Goal: Task Accomplishment & Management: Manage account settings

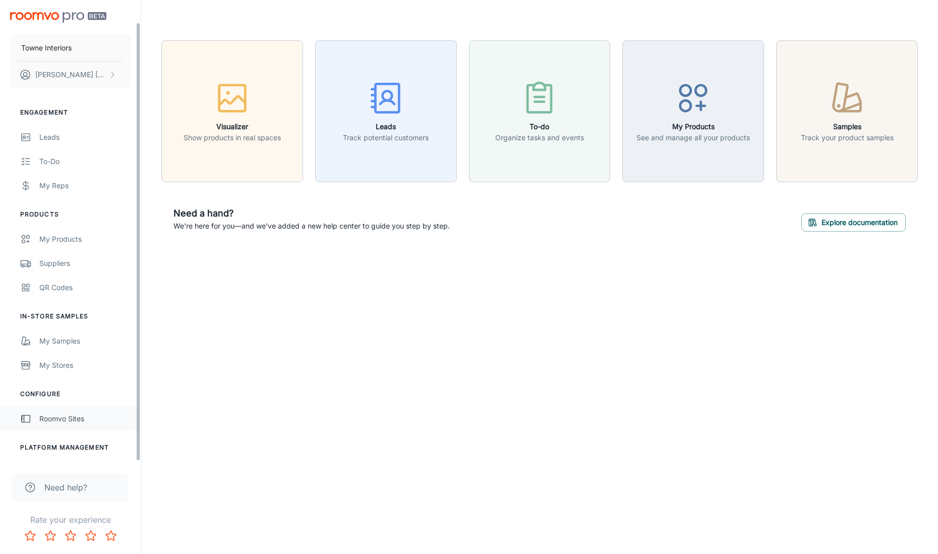
scroll to position [23, 0]
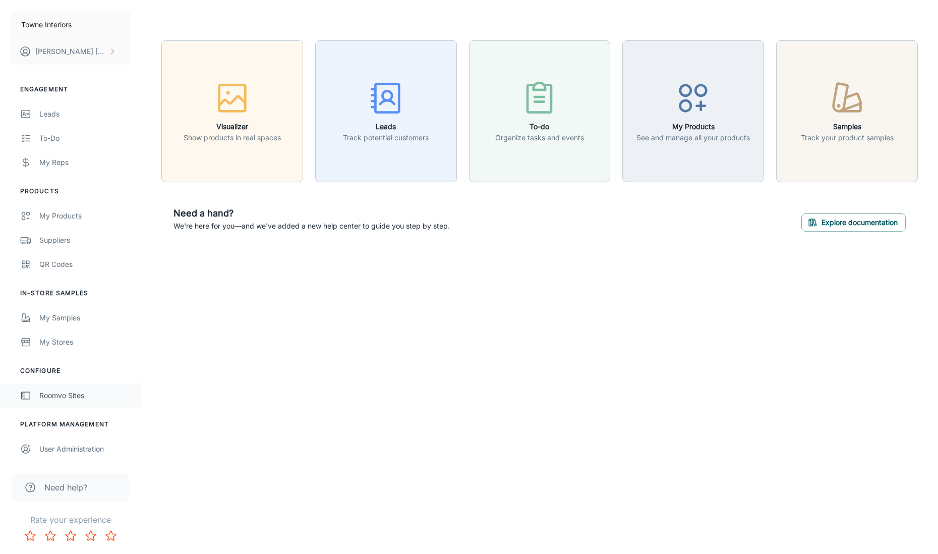
click at [44, 396] on div "Roomvo Sites" at bounding box center [84, 395] width 91 height 11
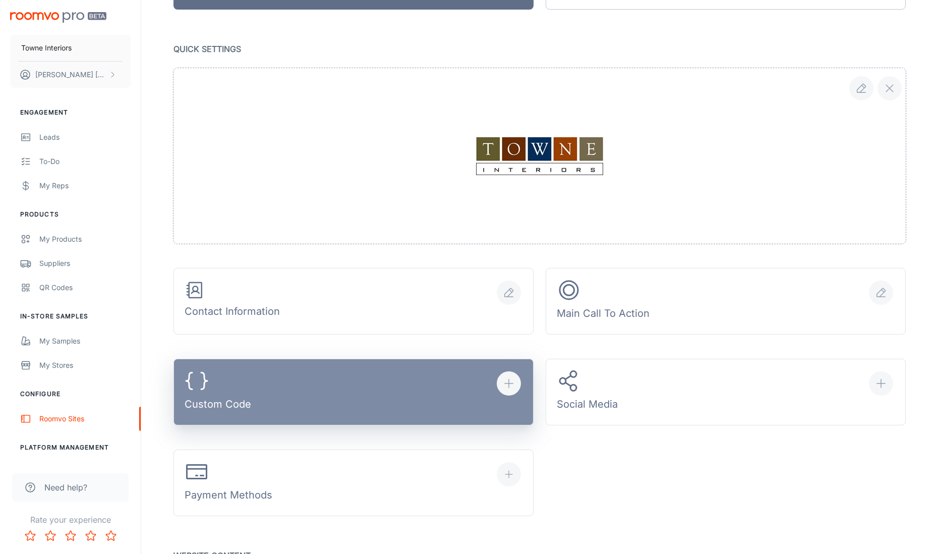
scroll to position [161, 0]
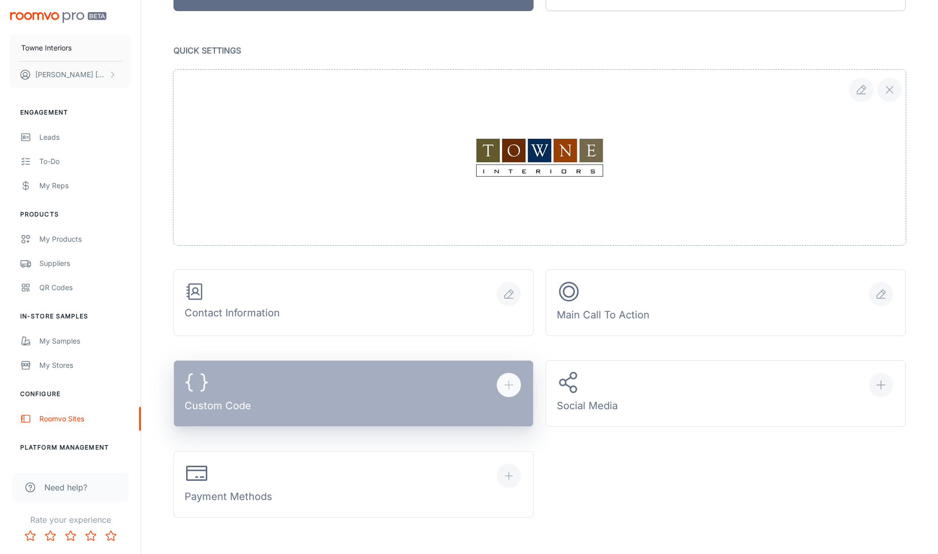
click at [305, 379] on button "Custom Code" at bounding box center [354, 393] width 360 height 67
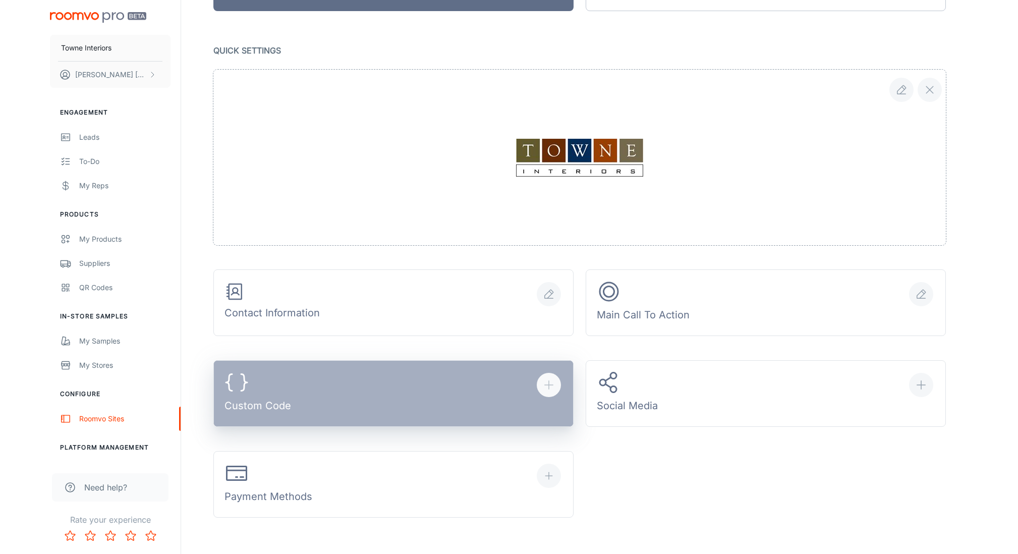
scroll to position [158, 0]
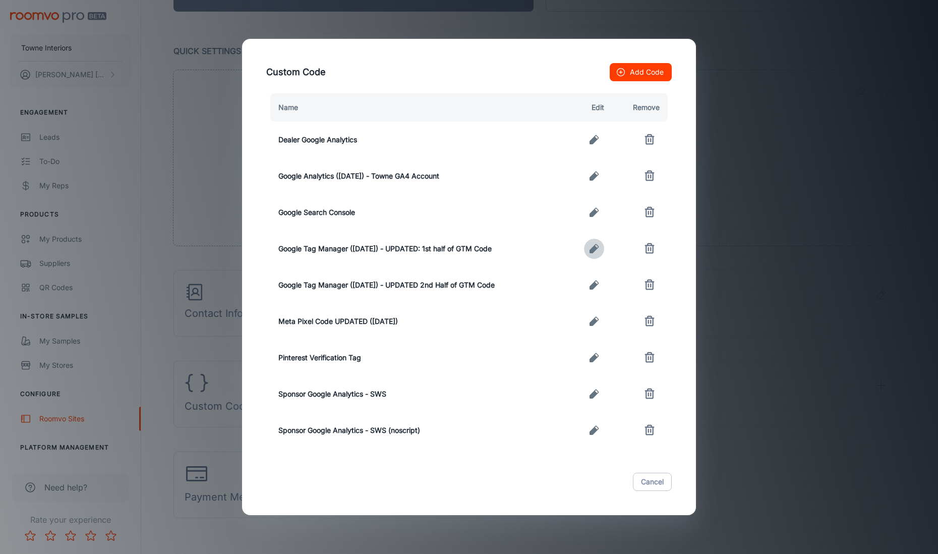
click at [588, 251] on button "button" at bounding box center [594, 249] width 20 height 20
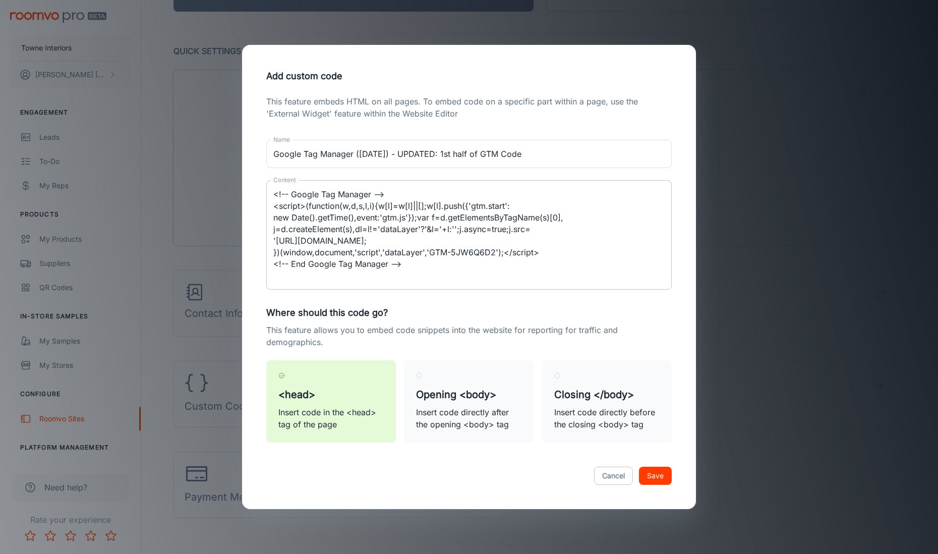
type textarea "<!-- Google Tag Manager --> <script>(function(w,d,s,l,i){w[l]=w[l]||[];w[l].pus…"
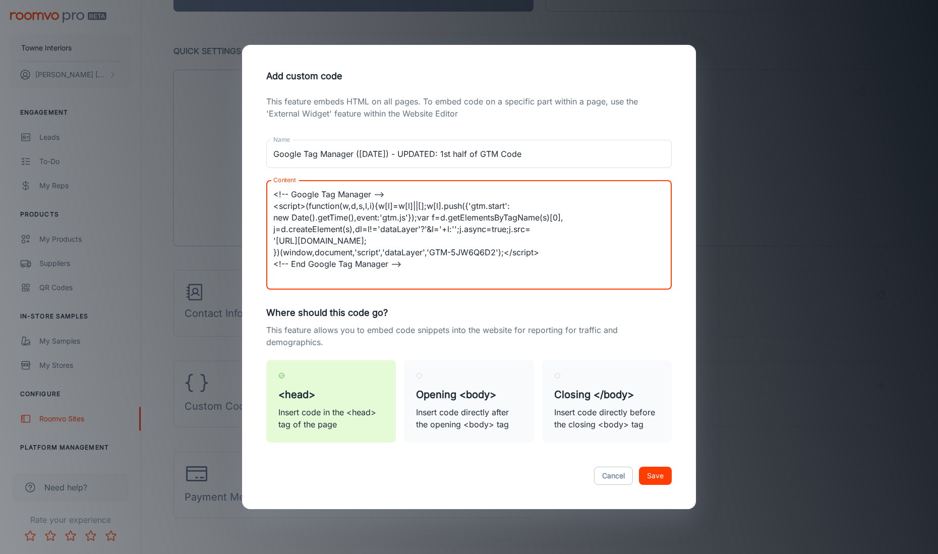
drag, startPoint x: 405, startPoint y: 265, endPoint x: 233, endPoint y: 164, distance: 199.4
click at [233, 164] on div "Add custom code This feature embeds HTML on all pages. To embed code on a speci…" at bounding box center [469, 277] width 938 height 554
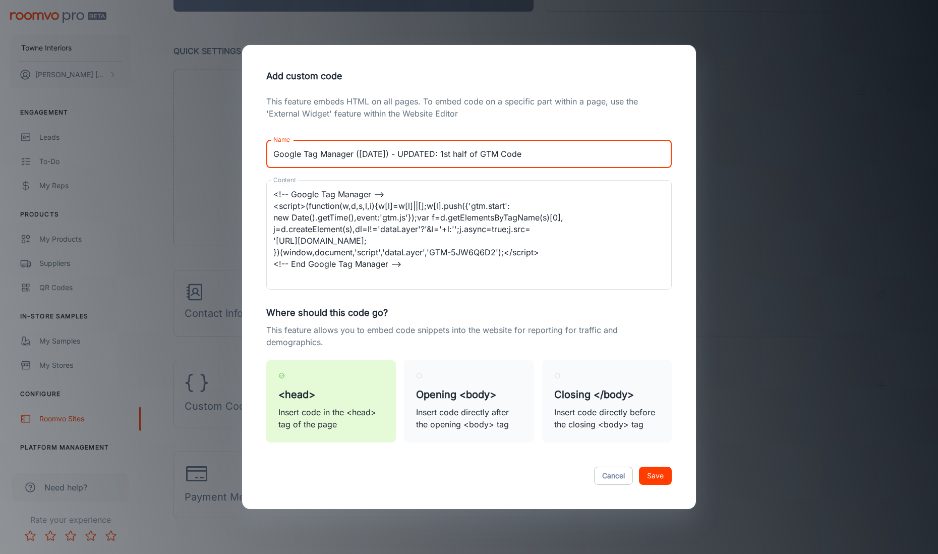
drag, startPoint x: 362, startPoint y: 148, endPoint x: 376, endPoint y: 158, distance: 17.4
click at [362, 149] on input "Google Tag Manager ([DATE]) - UPDATED: 1st half of GTM Code" at bounding box center [469, 154] width 406 height 28
drag, startPoint x: 348, startPoint y: 152, endPoint x: 282, endPoint y: 153, distance: 65.6
click at [282, 153] on input "Google Tag Manager ([DATE]) - UPDATED: 1st half of GTM Code" at bounding box center [469, 154] width 406 height 28
drag, startPoint x: 377, startPoint y: 154, endPoint x: 335, endPoint y: 154, distance: 41.9
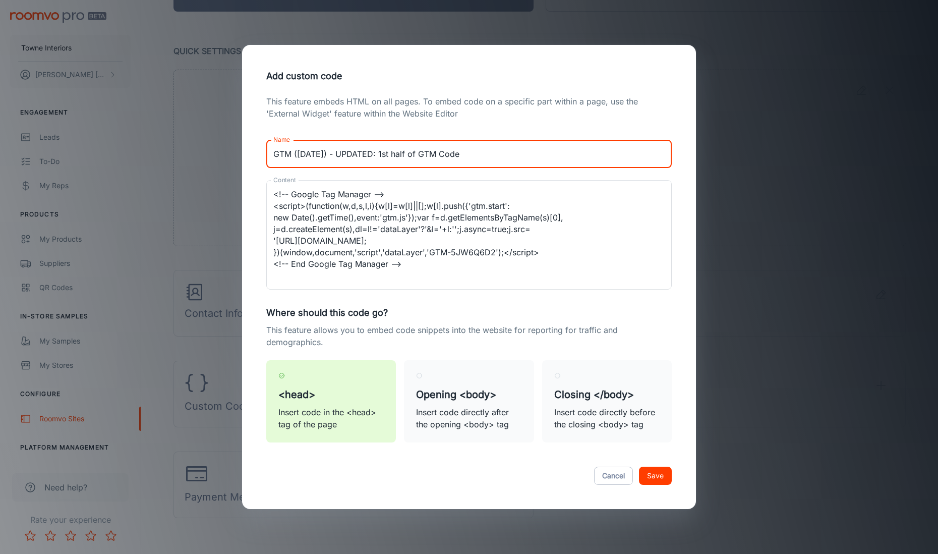
click at [335, 154] on input "GTM ([DATE]) - UPDATED: 1st half of GTM Code" at bounding box center [469, 154] width 406 height 28
click at [393, 154] on input "GTM ([DATE]) - 1st half of GTM Code" at bounding box center [469, 154] width 406 height 28
drag, startPoint x: 397, startPoint y: 154, endPoint x: 375, endPoint y: 155, distance: 22.2
click at [375, 155] on input "GTM ([DATE]) - 1st half of GTM Code" at bounding box center [469, 154] width 406 height 28
type input "GTM ([DATE]) - 1st half of code"
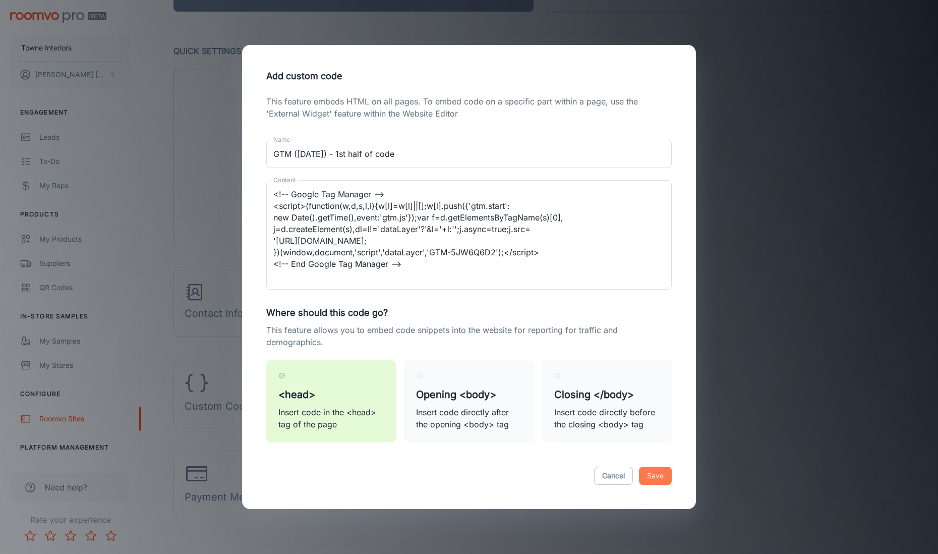
click at [650, 477] on button "Save" at bounding box center [655, 476] width 33 height 18
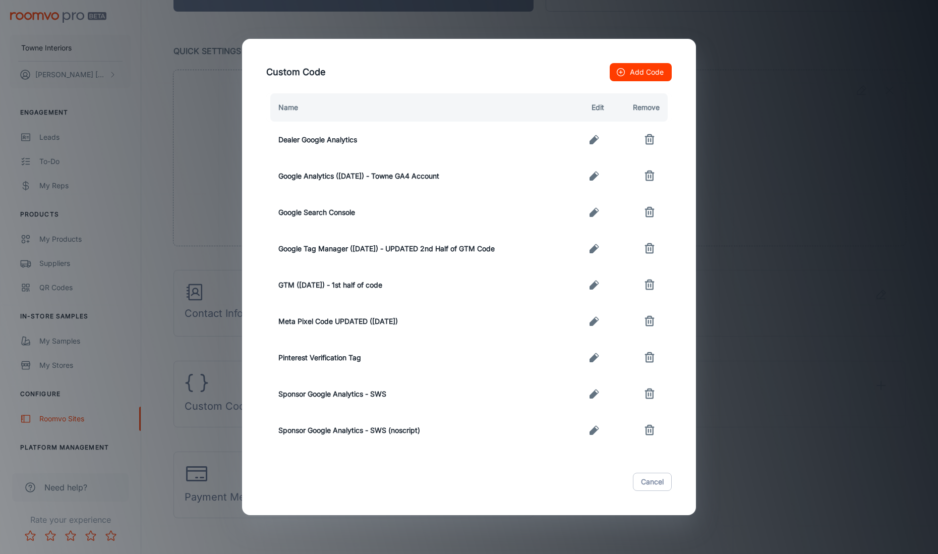
click at [596, 249] on icon "button" at bounding box center [594, 248] width 9 height 9
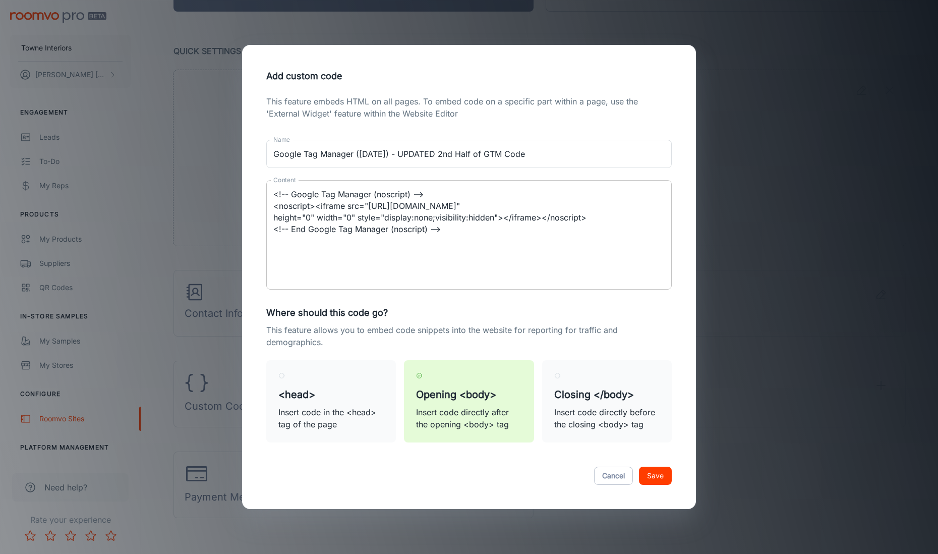
type textarea "<!-- Google Tag Manager (noscript) --> <noscript><iframe src="[URL][DOMAIN_NAME…"
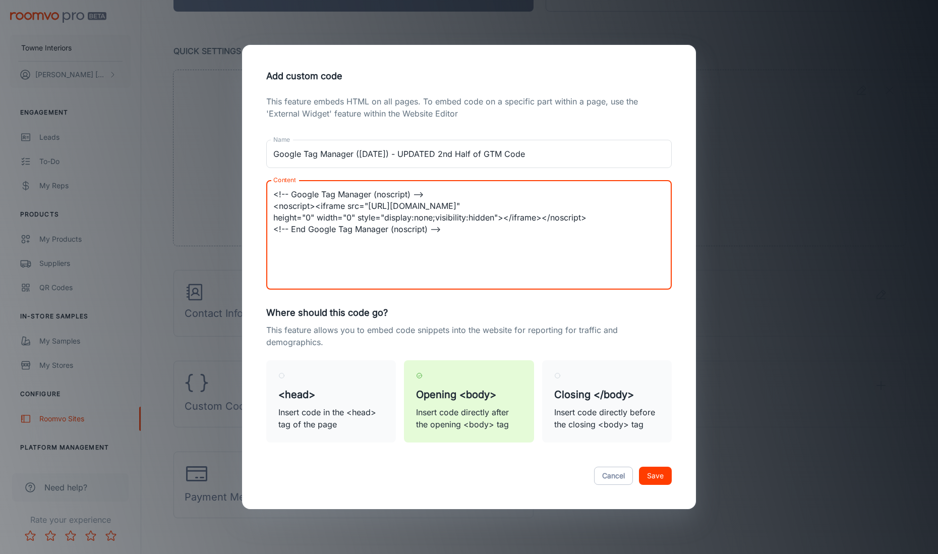
drag, startPoint x: 437, startPoint y: 245, endPoint x: 269, endPoint y: 229, distance: 168.7
click at [268, 229] on div "<!-- Google Tag Manager (noscript) --> <noscript><iframe src="[URL][DOMAIN_NAME…" at bounding box center [469, 234] width 406 height 109
drag, startPoint x: 512, startPoint y: 232, endPoint x: 507, endPoint y: 233, distance: 5.1
click at [511, 232] on textarea "<!-- Google Tag Manager (noscript) --> <noscript><iframe src="[URL][DOMAIN_NAME…" at bounding box center [468, 235] width 391 height 93
drag, startPoint x: 497, startPoint y: 233, endPoint x: 207, endPoint y: 153, distance: 300.6
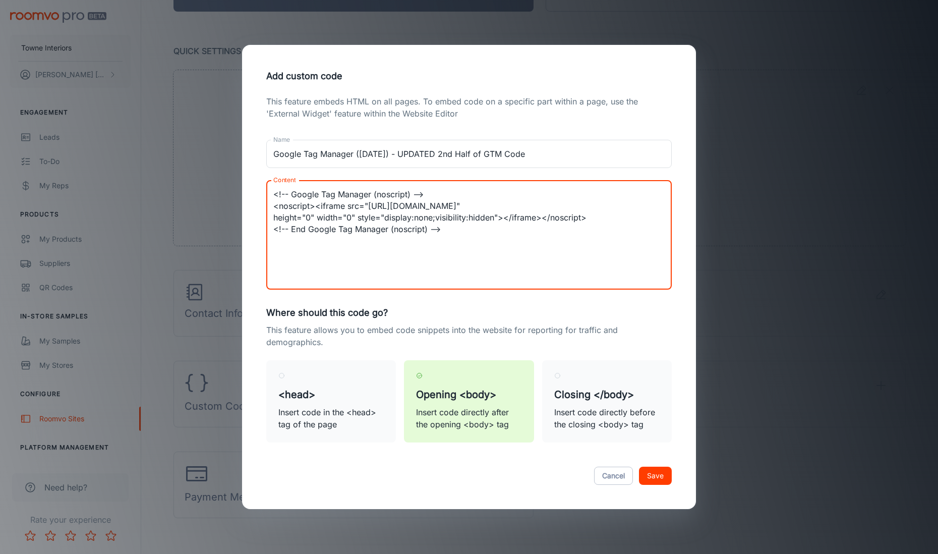
click at [207, 153] on div "Add custom code This feature embeds HTML on all pages. To embed code on a speci…" at bounding box center [469, 277] width 938 height 554
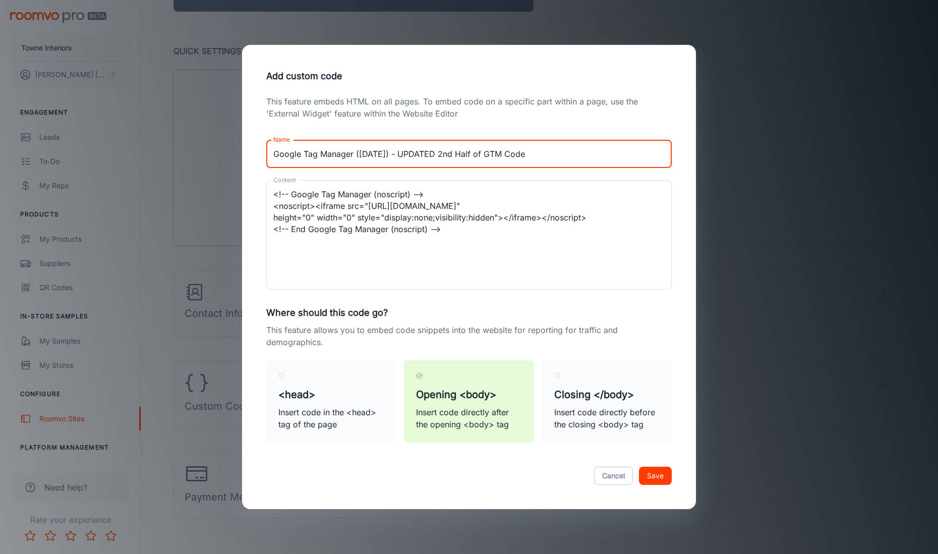
drag, startPoint x: 351, startPoint y: 156, endPoint x: 296, endPoint y: 172, distance: 57.2
click at [279, 155] on input "Google Tag Manager ([DATE]) - UPDATED 2nd Half of GTM Code" at bounding box center [469, 154] width 406 height 28
click at [300, 151] on input "GTM ([DATE]) - UPDATED 2nd Half of GTM Code" at bounding box center [469, 154] width 406 height 28
drag, startPoint x: 375, startPoint y: 153, endPoint x: 339, endPoint y: 155, distance: 36.4
click at [339, 155] on input "GTM ([DATE]) - UPDATED 2nd Half of GTM Code" at bounding box center [469, 154] width 406 height 28
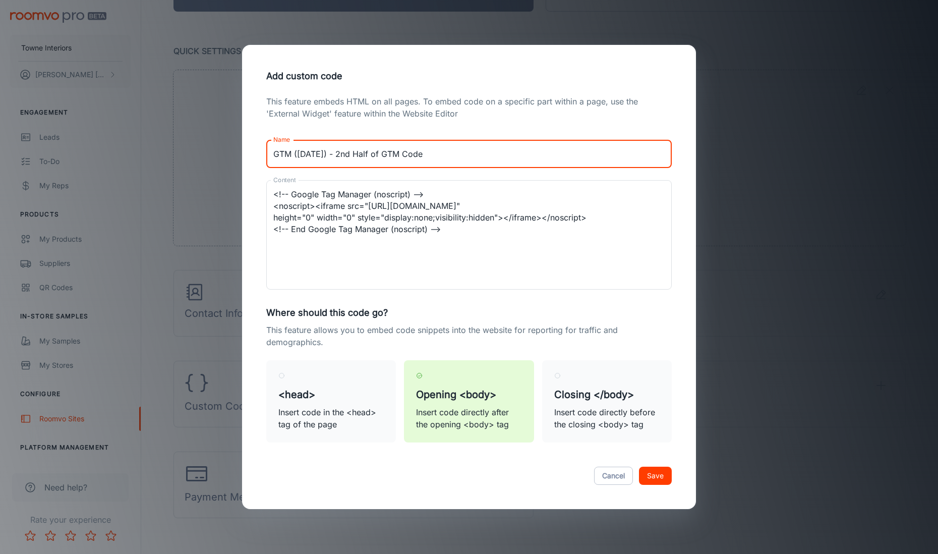
drag, startPoint x: 402, startPoint y: 154, endPoint x: 382, endPoint y: 154, distance: 19.7
click at [382, 154] on input "GTM ([DATE]) - 2nd Half of GTM Code" at bounding box center [469, 154] width 406 height 28
click at [357, 152] on input "GTM ([DATE]) - 2nd Half of code" at bounding box center [469, 154] width 406 height 28
click at [434, 154] on input "GTM ([DATE]) - 2nd half of code" at bounding box center [469, 154] width 406 height 28
type input "GTM ([DATE]) - 2nd half of code"
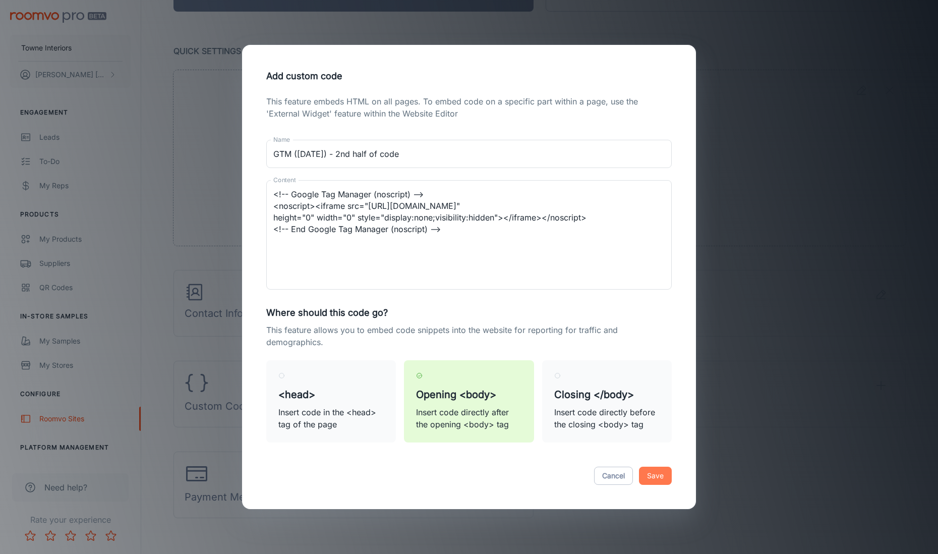
click at [655, 475] on button "Save" at bounding box center [655, 476] width 33 height 18
radio input "true"
radio input "false"
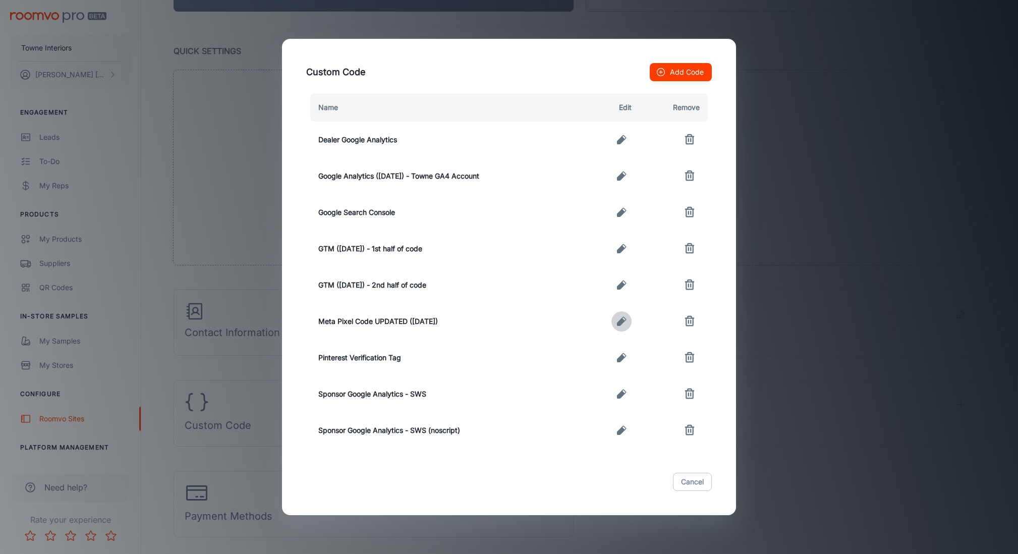
click at [625, 322] on icon "button" at bounding box center [621, 321] width 12 height 12
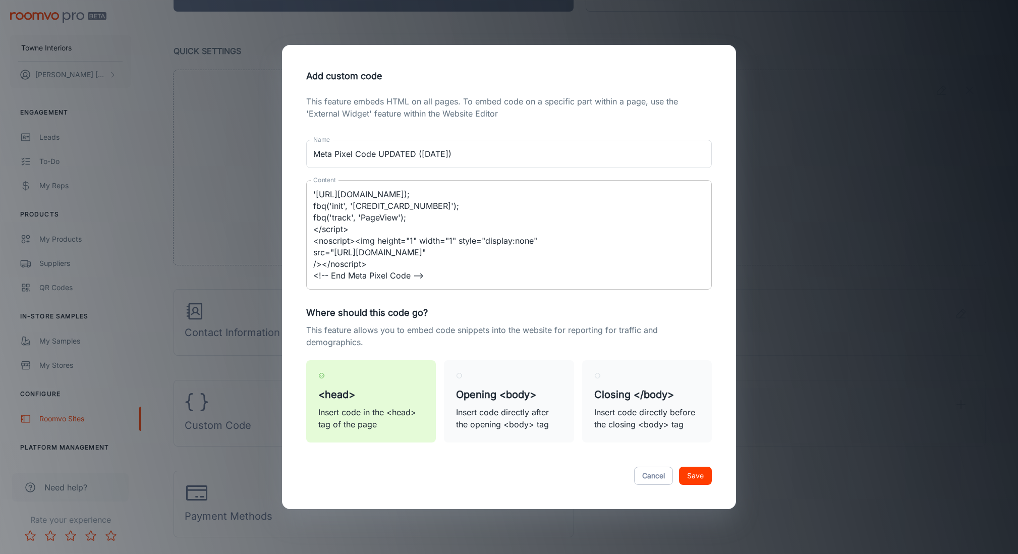
scroll to position [104, 0]
type textarea "<!-- Meta Pixel Code --> <script> !function(f,b,e,v,n,t,s) {if(f.fbq)return;n=f…"
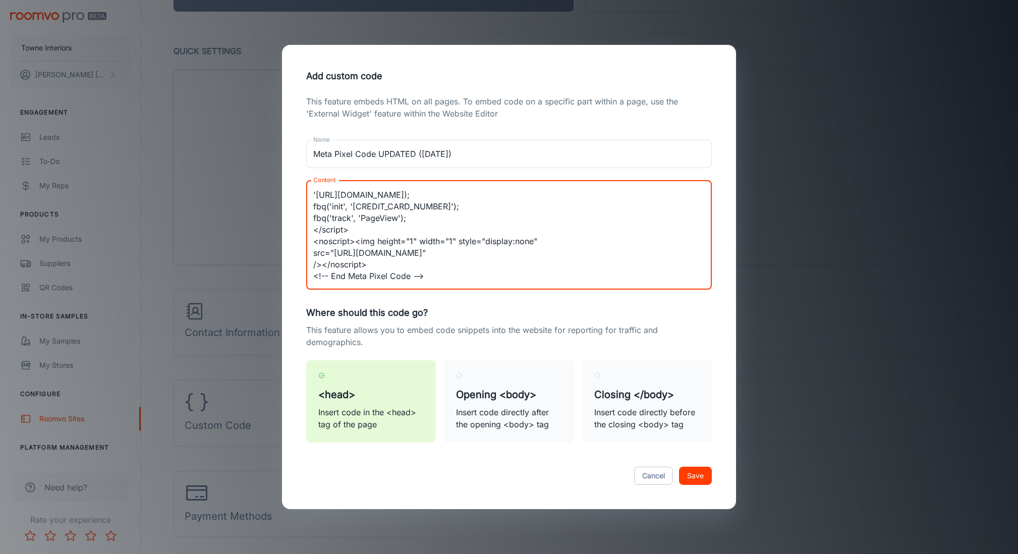
scroll to position [0, 0]
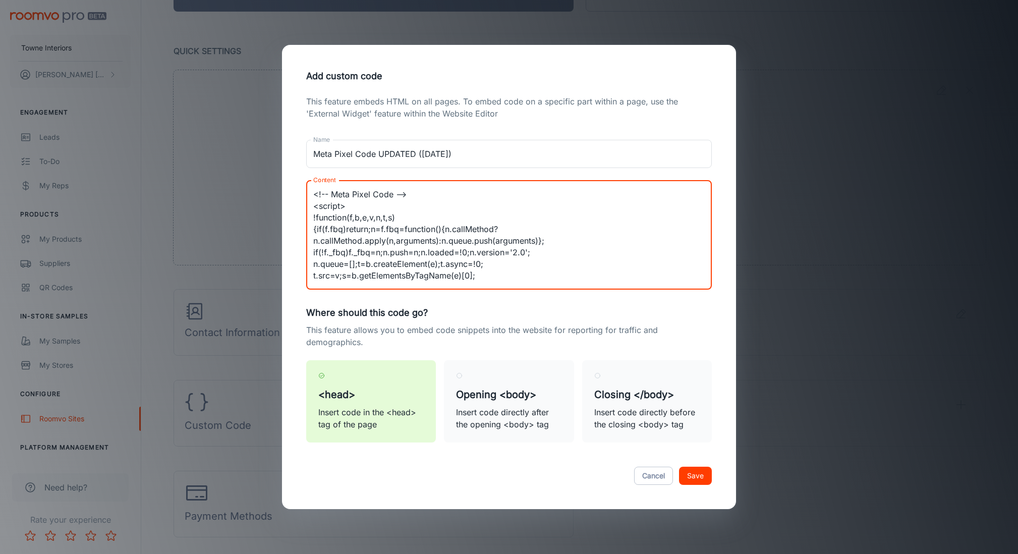
drag, startPoint x: 436, startPoint y: 277, endPoint x: 242, endPoint y: 122, distance: 249.4
click at [242, 122] on div "Add custom code This feature embeds HTML on all pages. To embed code on a speci…" at bounding box center [509, 277] width 1018 height 554
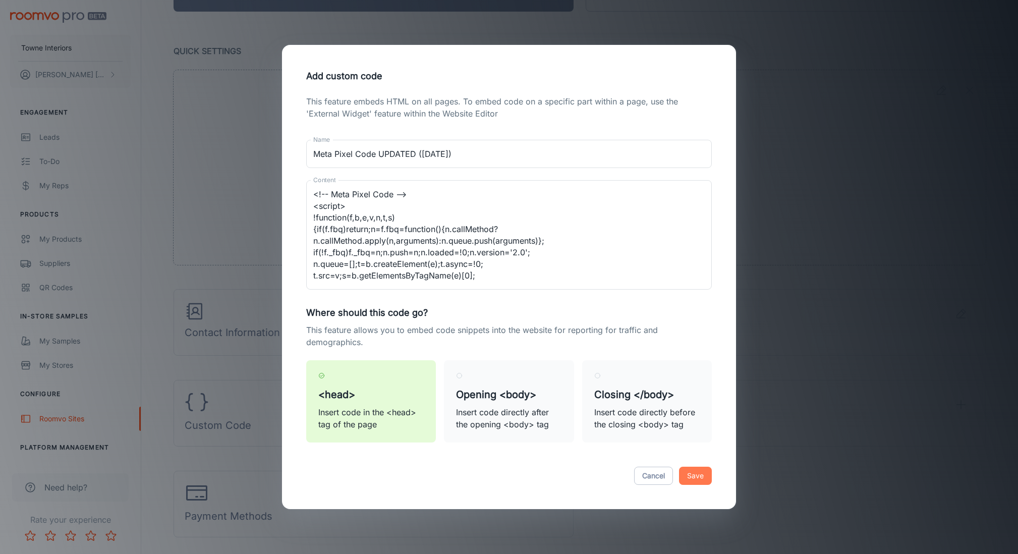
click at [691, 477] on button "Save" at bounding box center [695, 476] width 33 height 18
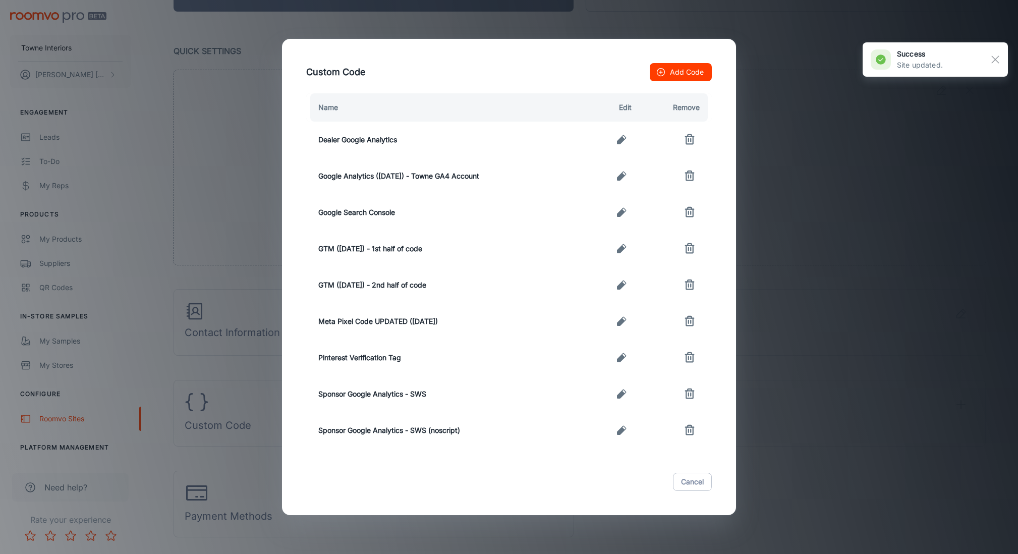
click at [620, 319] on icon "button" at bounding box center [621, 321] width 12 height 12
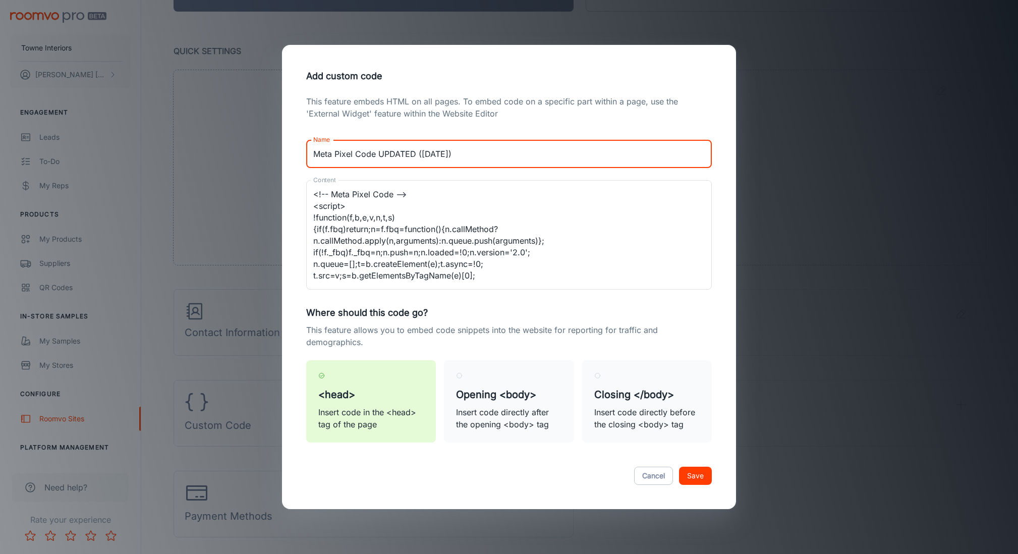
drag, startPoint x: 416, startPoint y: 154, endPoint x: 393, endPoint y: 159, distance: 23.9
click at [375, 154] on input "Meta Pixel Code UPDATED ([DATE])" at bounding box center [509, 154] width 406 height 28
type input "Meta Pixel Code ([DATE])"
type textarea "<!-- Meta Pixel Code --> <script> !function(f,b,e,v,n,t,s) {if(f.fbq)return;n=f…"
click at [384, 151] on input "Meta Pixel Code ([DATE])" at bounding box center [509, 154] width 406 height 28
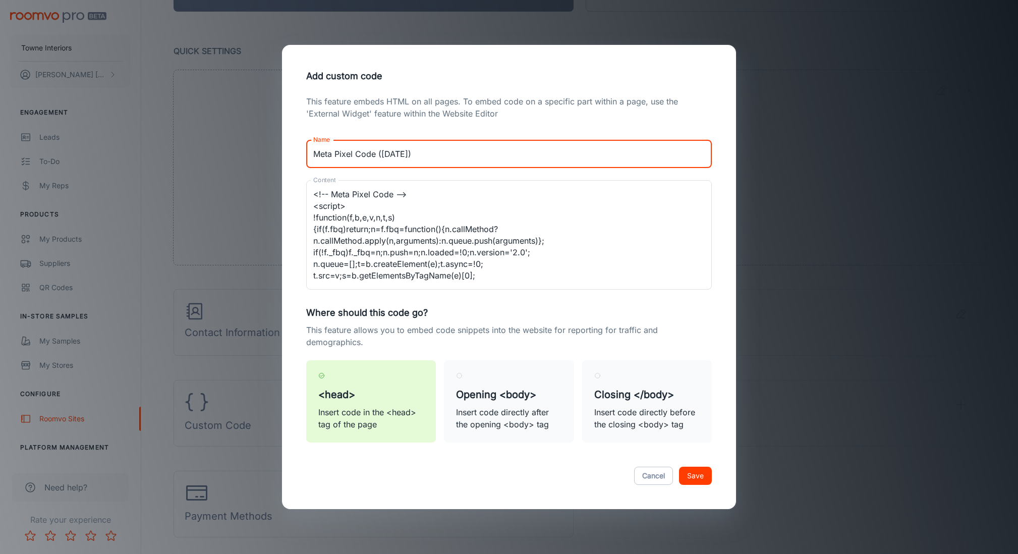
type input "Meta Pixel Code (/24/25)"
type textarea "<!-- Meta Pixel Code --> <script> !function(f,b,e,v,n,t,s) {if(f.fbq)return;n=f…"
type input "Meta Pixel Code ([DATE])"
type textarea "<!-- Meta Pixel Code --> <script> !function(f,b,e,v,n,t,s) {if(f.fbq)return;n=f…"
type input "Meta Pixel Code ([DATE])"
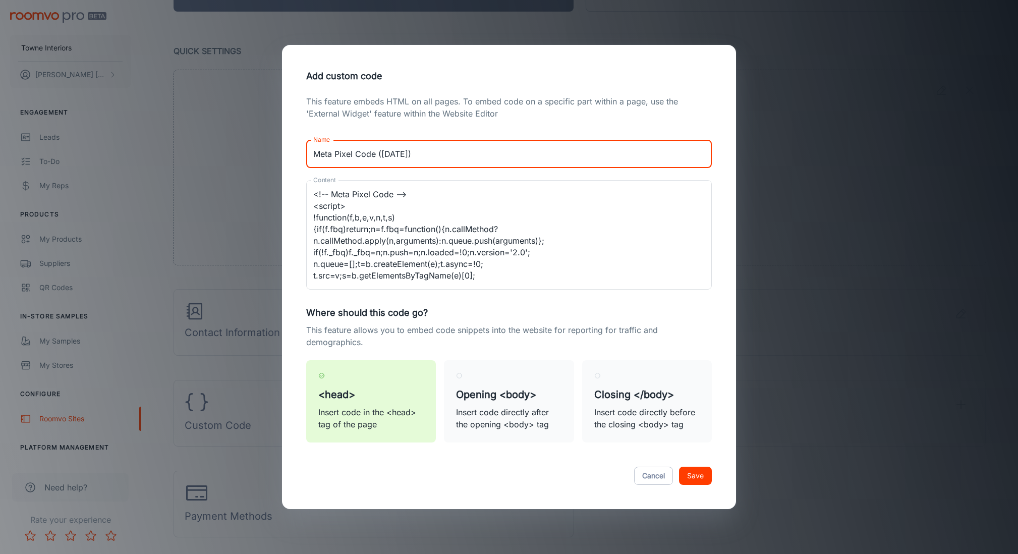
type textarea "<!-- Meta Pixel Code --> <script> !function(f,b,e,v,n,t,s) {if(f.fbq)return;n=f…"
type input "Meta Pixel Code (8//25)"
type textarea "<!-- Meta Pixel Code --> <script> !function(f,b,e,v,n,t,s) {if(f.fbq)return;n=f…"
type input "Meta Pixel Code ([DATE])"
type textarea "<!-- Meta Pixel Code --> <script> !function(f,b,e,v,n,t,s) {if(f.fbq)return;n=f…"
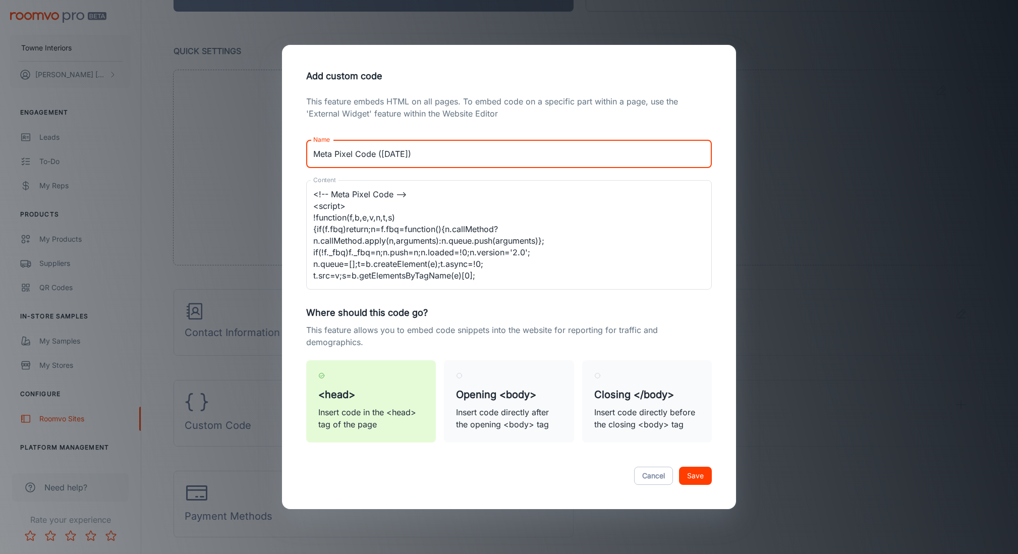
type input "Meta Pixel Code ([DATE])"
type textarea "<!-- Meta Pixel Code --> <script> !function(f,b,e,v,n,t,s) {if(f.fbq)return;n=f…"
type input "Meta Pixel Code ([DATE])"
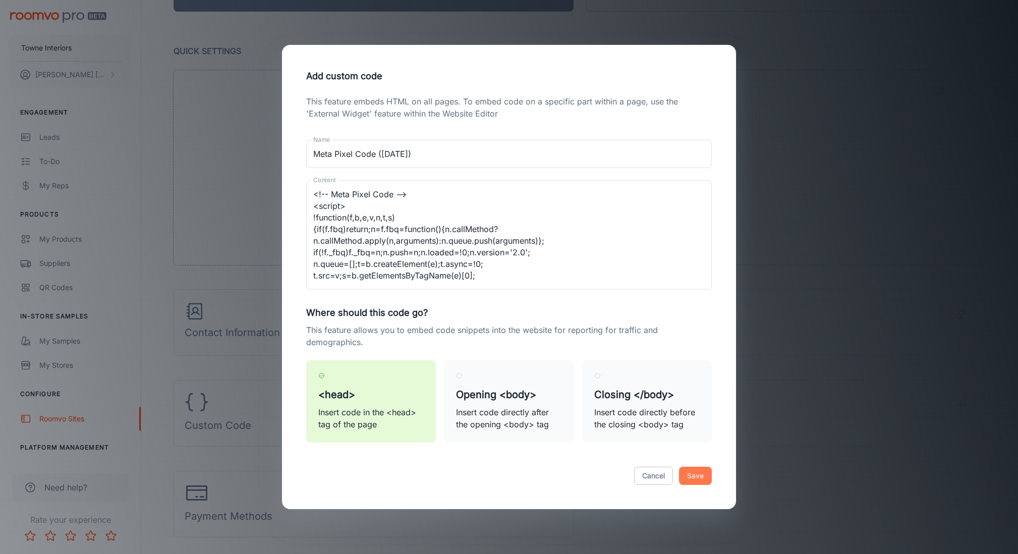
click at [691, 478] on button "Save" at bounding box center [695, 476] width 33 height 18
type textarea "<!-- Meta Pixel Code --> <script> !function(f,b,e,v,n,t,s) {if(f.fbq)return;n=f…"
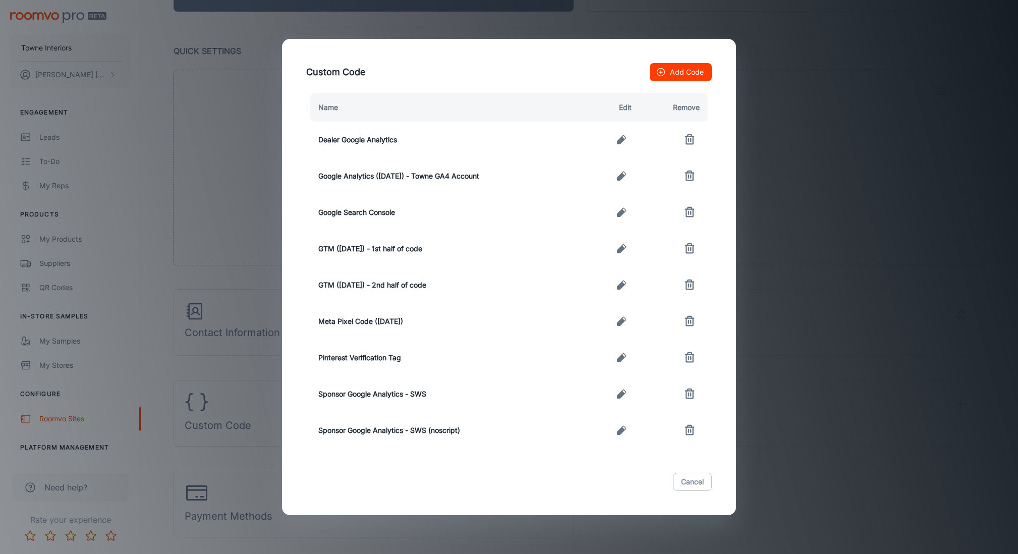
click at [674, 74] on button "Add Code" at bounding box center [681, 72] width 62 height 18
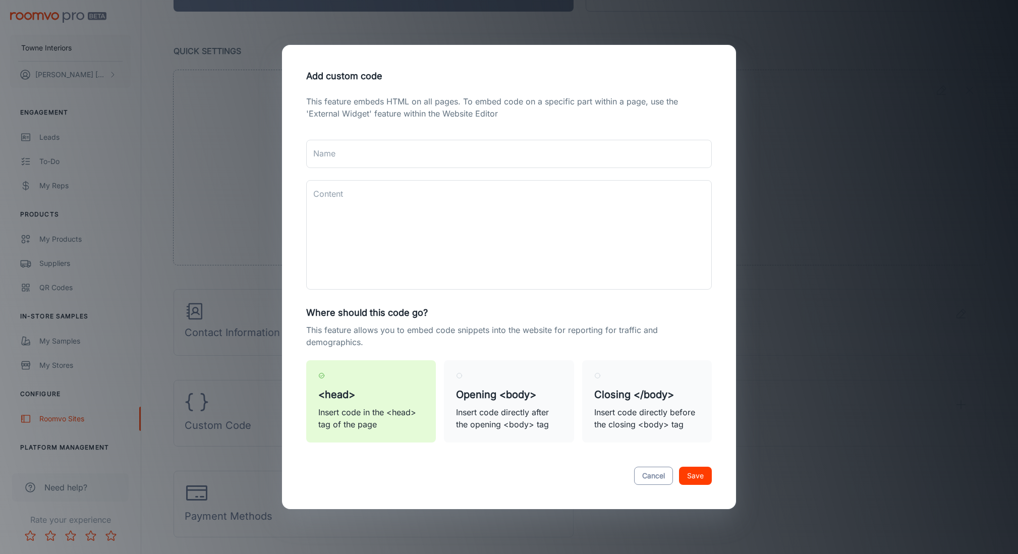
click at [644, 473] on button "Cancel" at bounding box center [653, 476] width 39 height 18
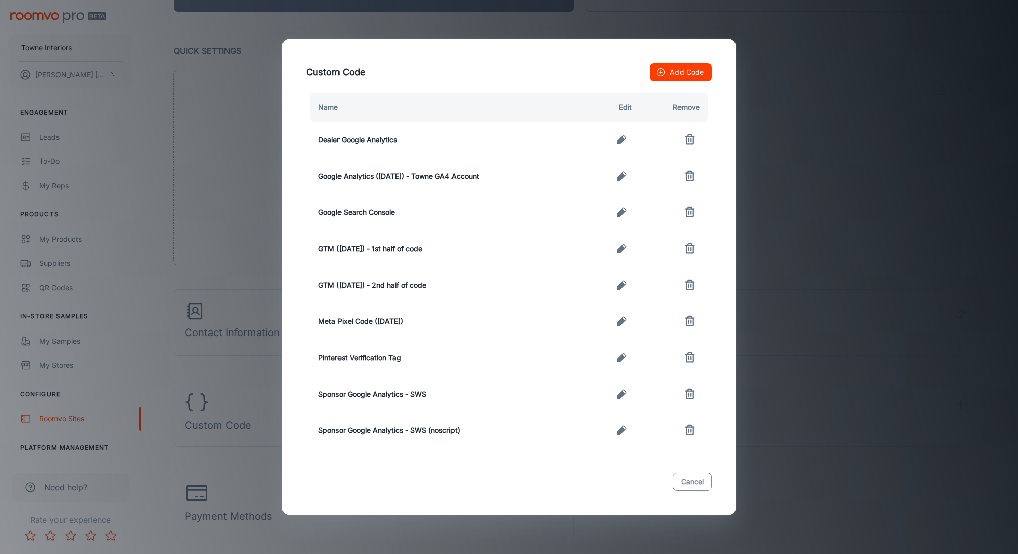
click at [685, 483] on button "Cancel" at bounding box center [692, 482] width 39 height 18
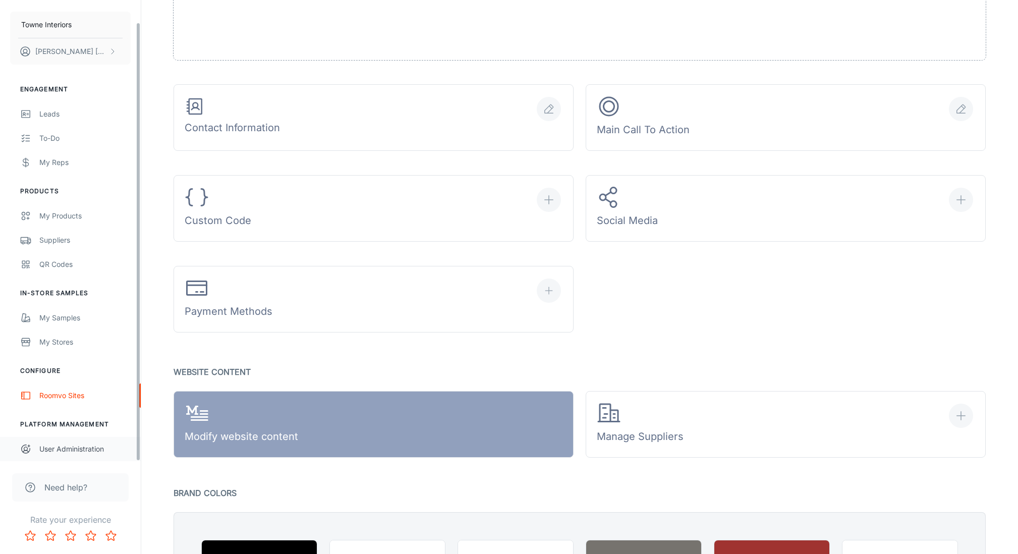
scroll to position [366, 0]
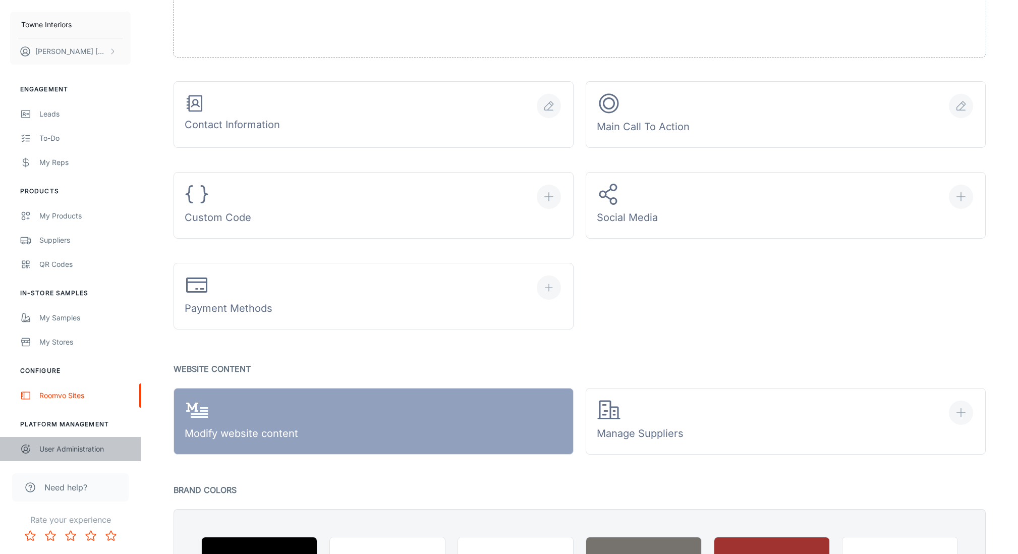
click at [79, 453] on div "User Administration" at bounding box center [84, 448] width 91 height 11
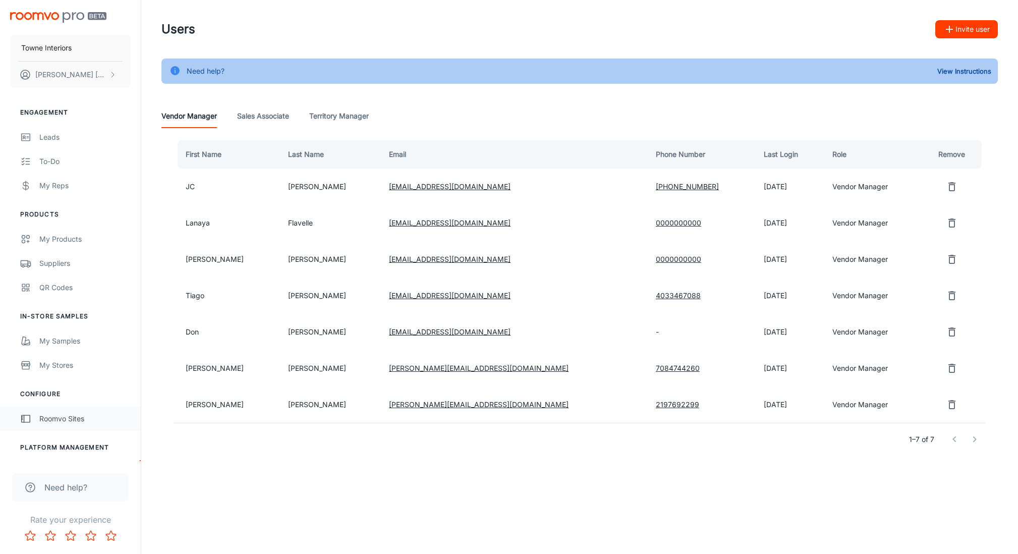
scroll to position [23, 0]
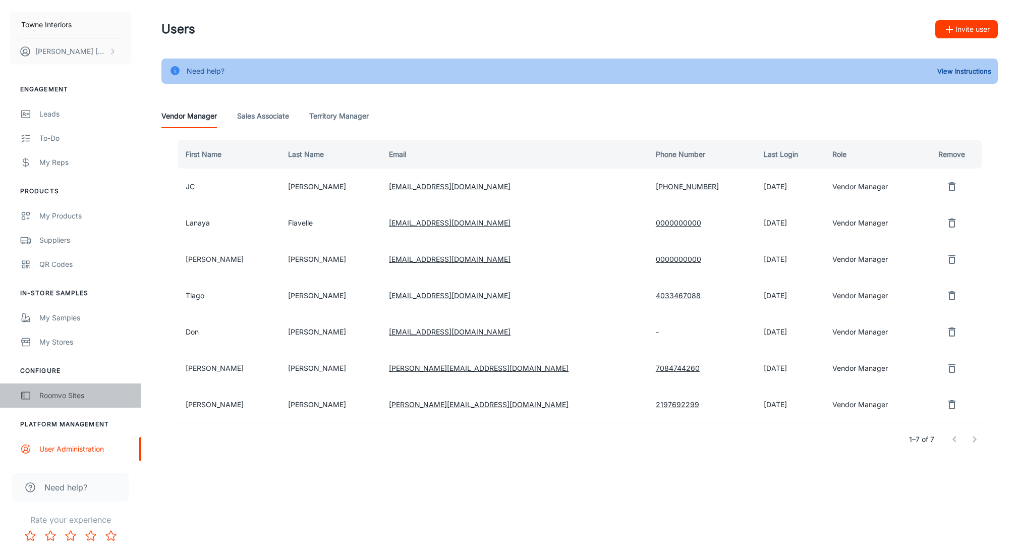
click at [61, 400] on div "Roomvo Sites" at bounding box center [84, 395] width 91 height 11
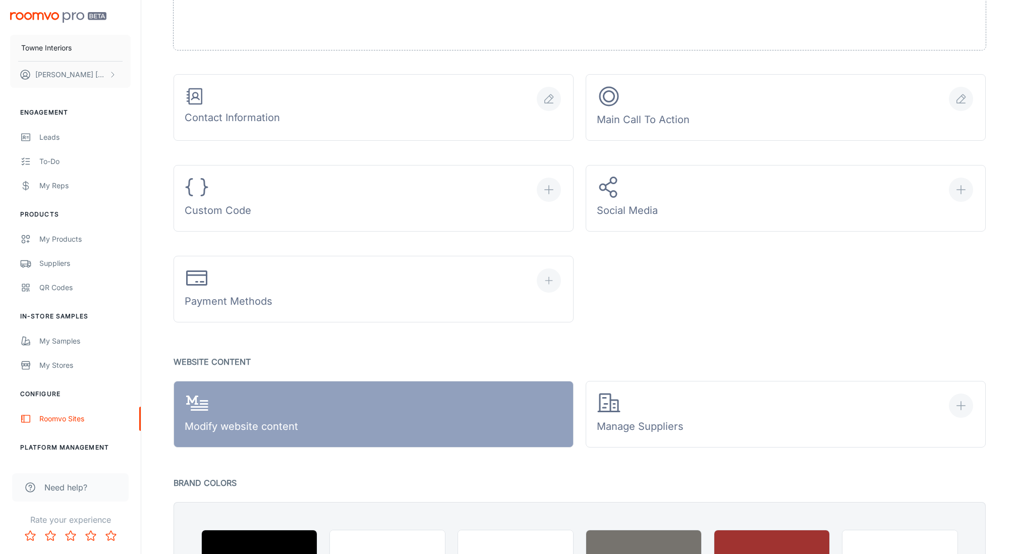
scroll to position [369, 0]
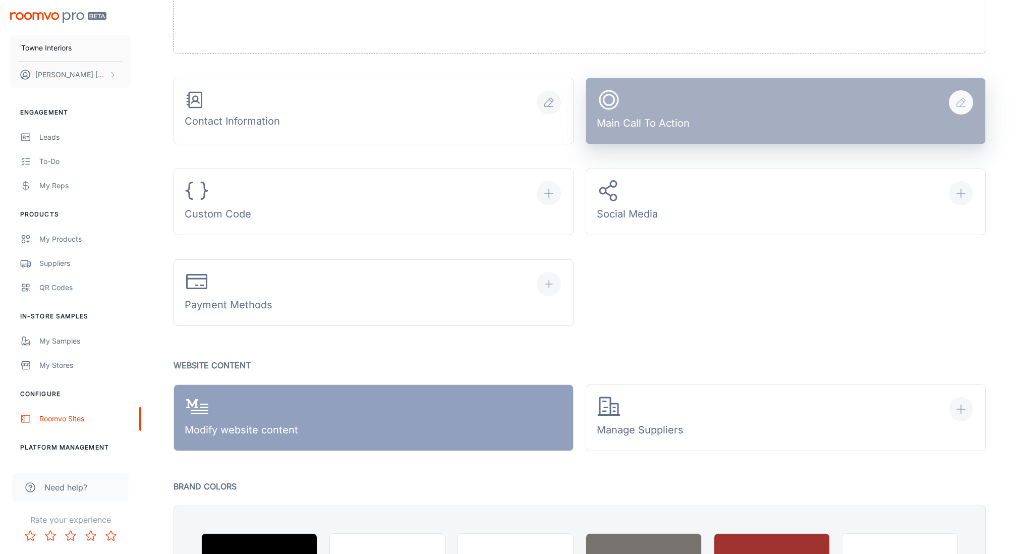
click at [938, 98] on icon "button" at bounding box center [961, 102] width 12 height 12
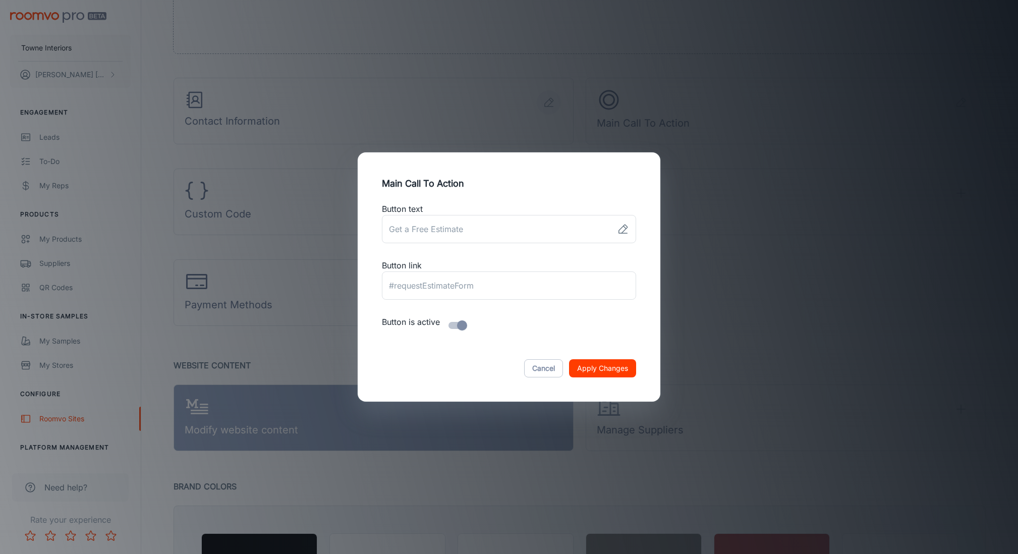
click at [827, 255] on div "Main Call To Action Button text ​ Button link ​ Button is active Cancel Apply C…" at bounding box center [509, 277] width 1018 height 554
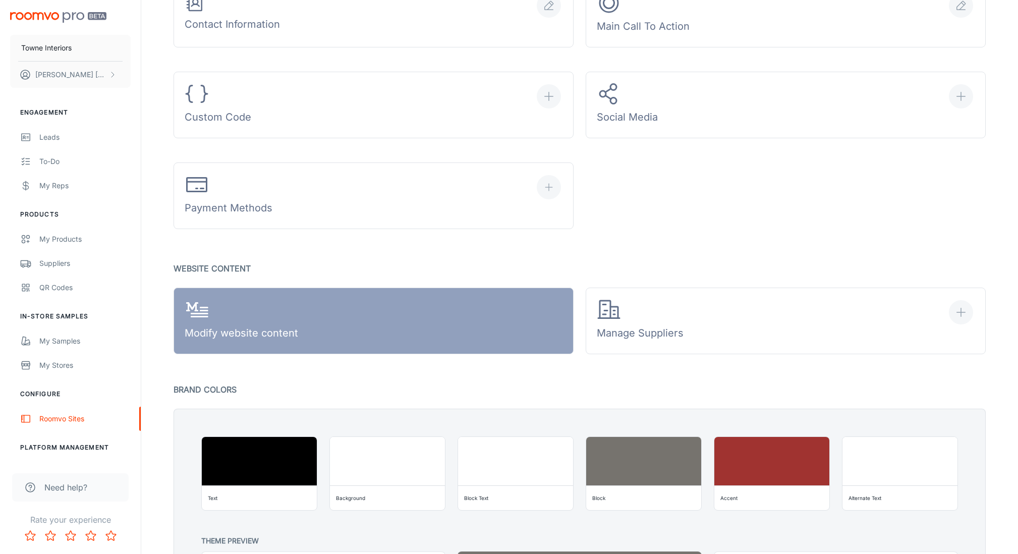
scroll to position [641, 0]
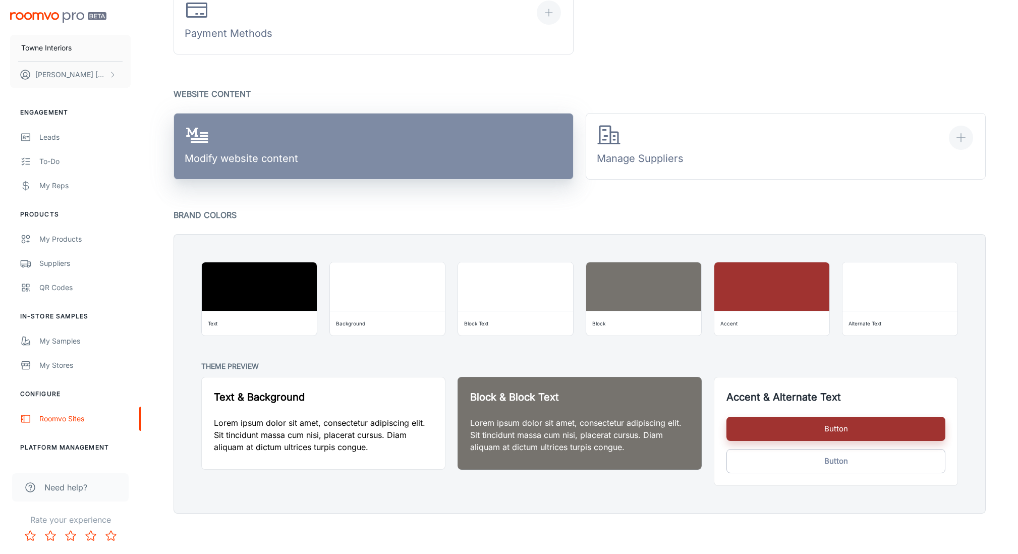
click at [353, 137] on link "Modify website content" at bounding box center [374, 146] width 400 height 67
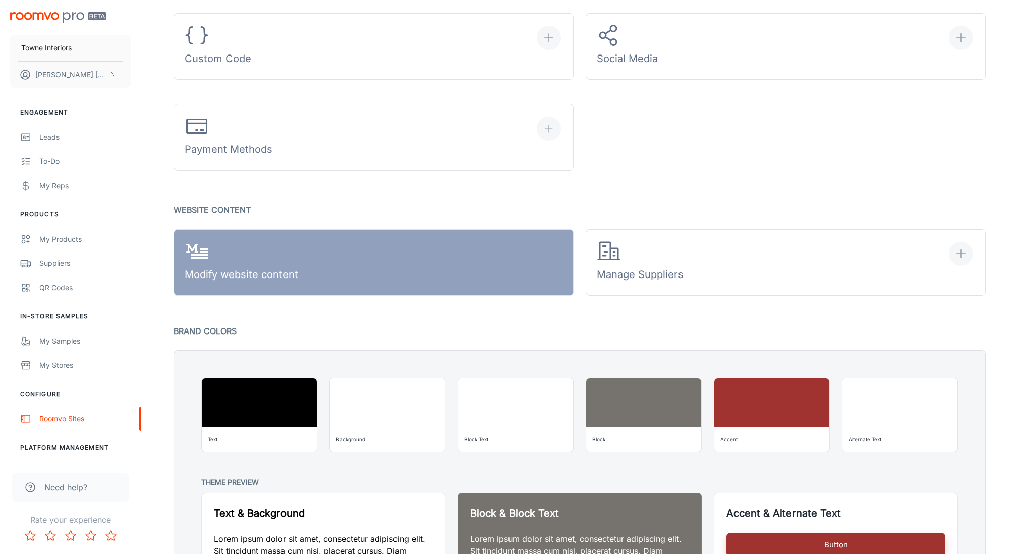
scroll to position [528, 0]
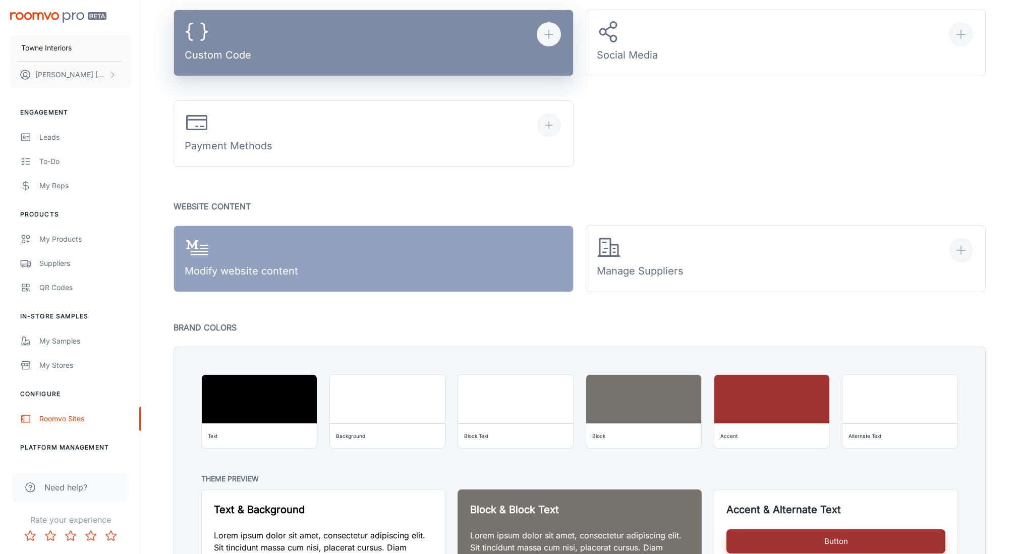
click at [284, 39] on button "Custom Code" at bounding box center [374, 43] width 400 height 67
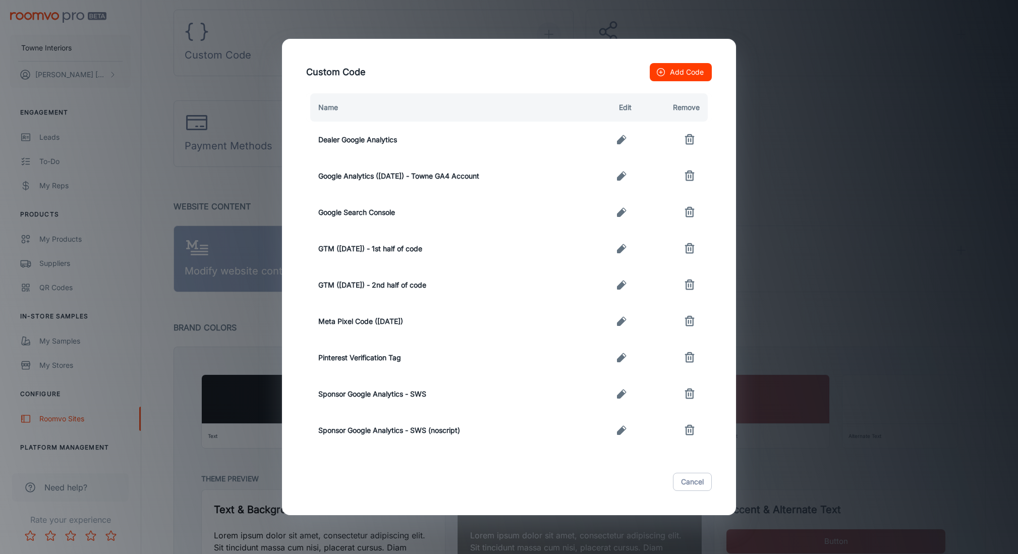
click at [617, 321] on icon "button" at bounding box center [621, 321] width 12 height 12
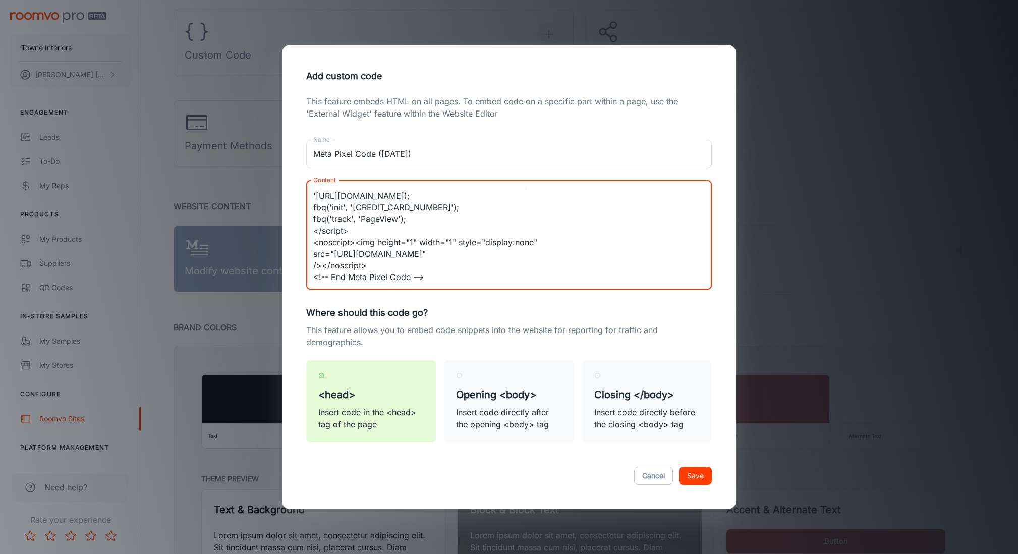
scroll to position [0, 0]
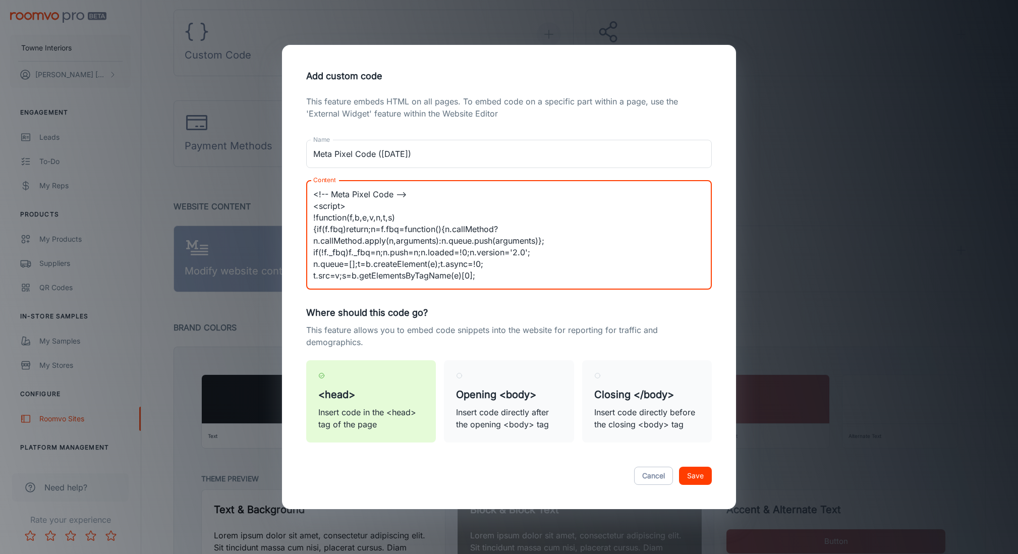
drag, startPoint x: 466, startPoint y: 279, endPoint x: 263, endPoint y: 126, distance: 254.6
click at [263, 126] on div "Add custom code This feature embeds HTML on all pages. To embed code on a speci…" at bounding box center [509, 277] width 1018 height 554
click at [655, 478] on button "Cancel" at bounding box center [653, 476] width 39 height 18
type textarea "<!-- Meta Pixel Code --> <script> !function(f,b,e,v,n,t,s) {if(f.fbq)return;n=f…"
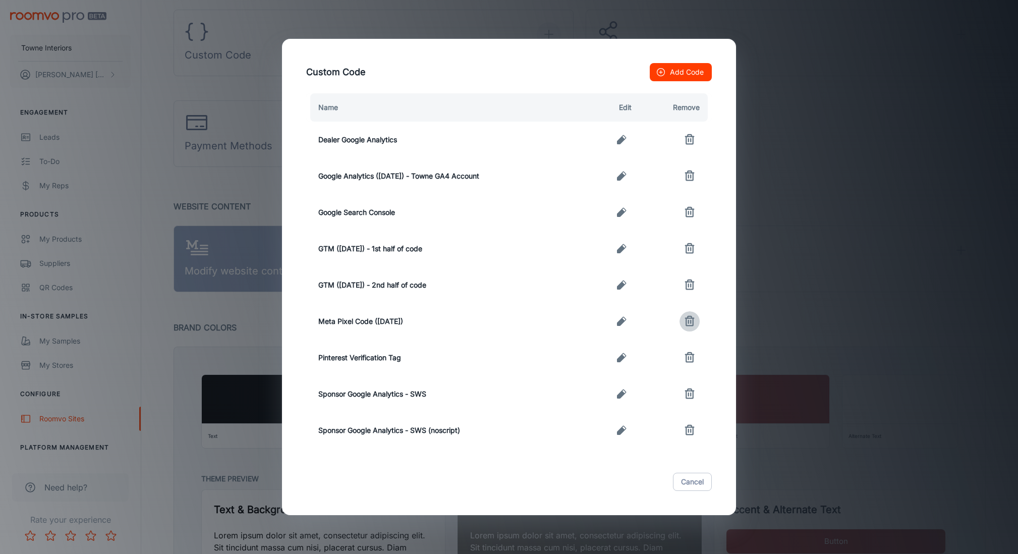
click at [690, 321] on icon "button" at bounding box center [689, 321] width 12 height 12
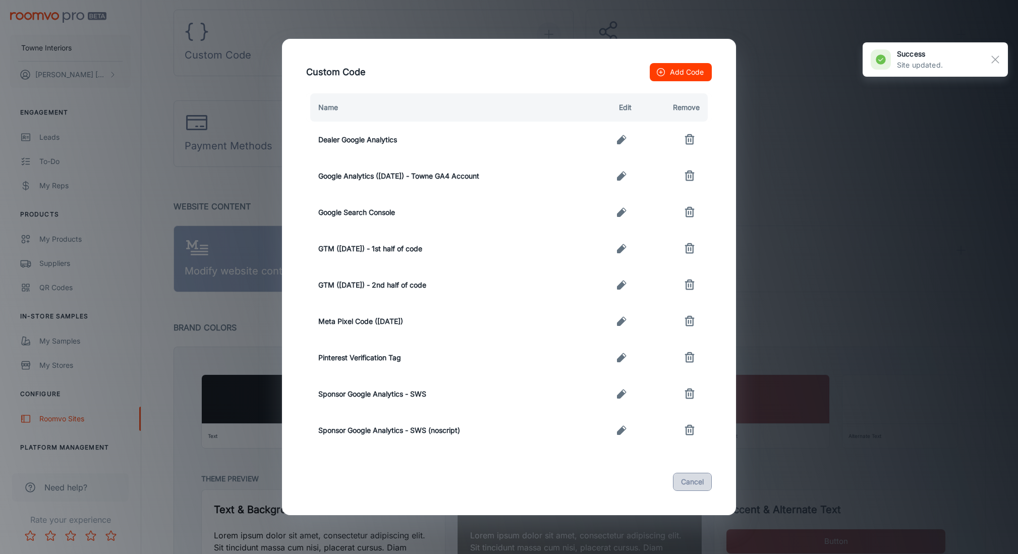
click at [688, 485] on button "Cancel" at bounding box center [692, 482] width 39 height 18
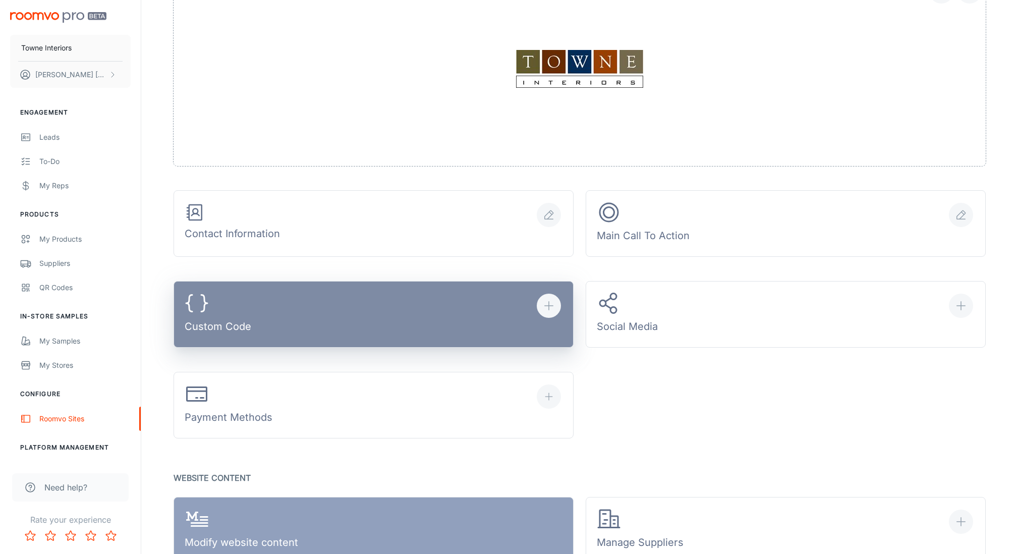
scroll to position [260, 0]
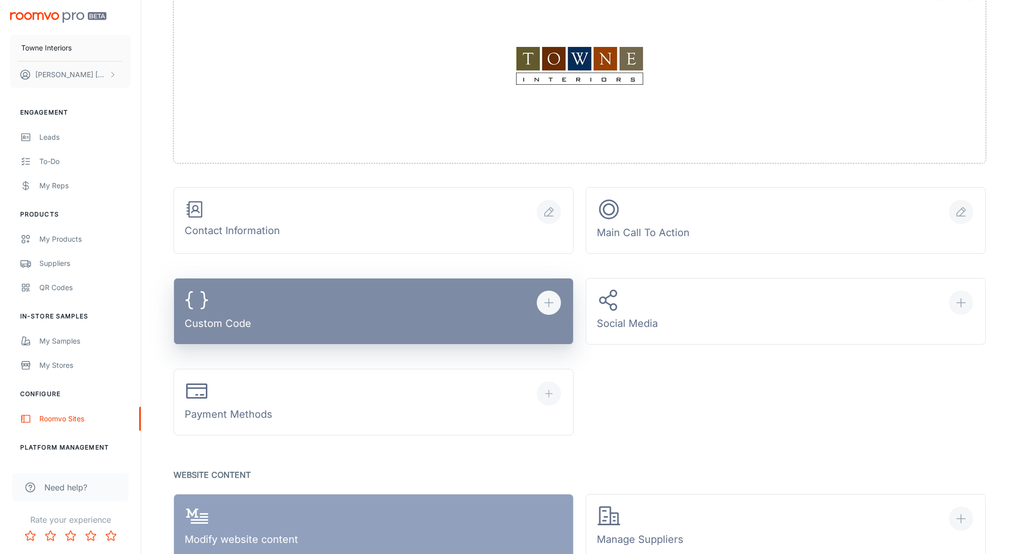
click at [414, 319] on button "Custom Code" at bounding box center [374, 311] width 400 height 67
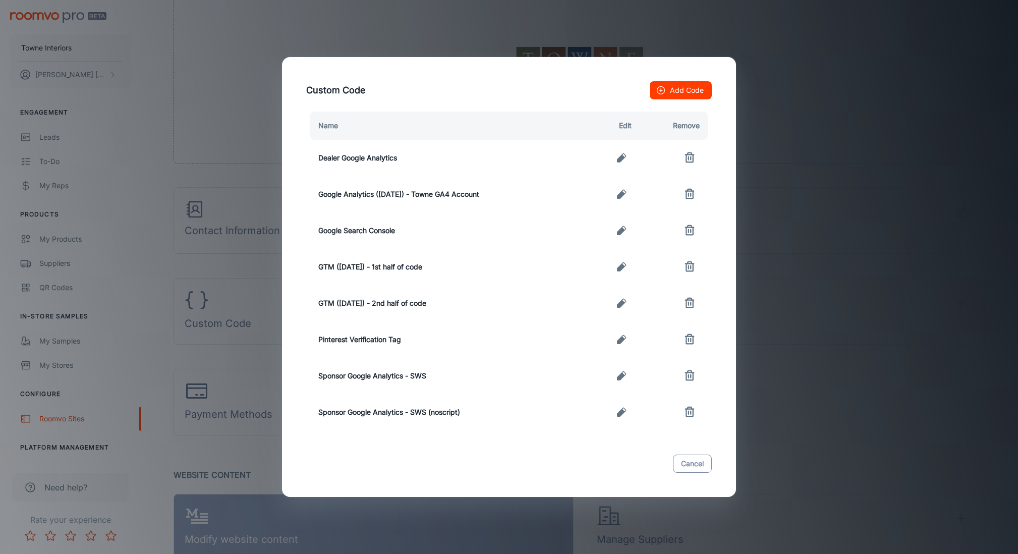
click at [699, 458] on button "Cancel" at bounding box center [692, 463] width 39 height 18
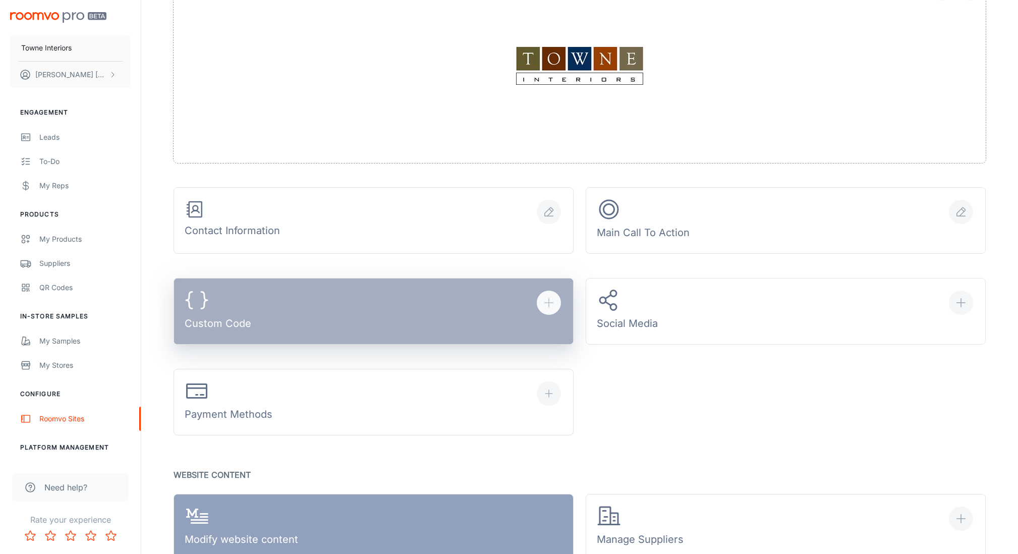
click at [306, 306] on button "Custom Code" at bounding box center [374, 311] width 400 height 67
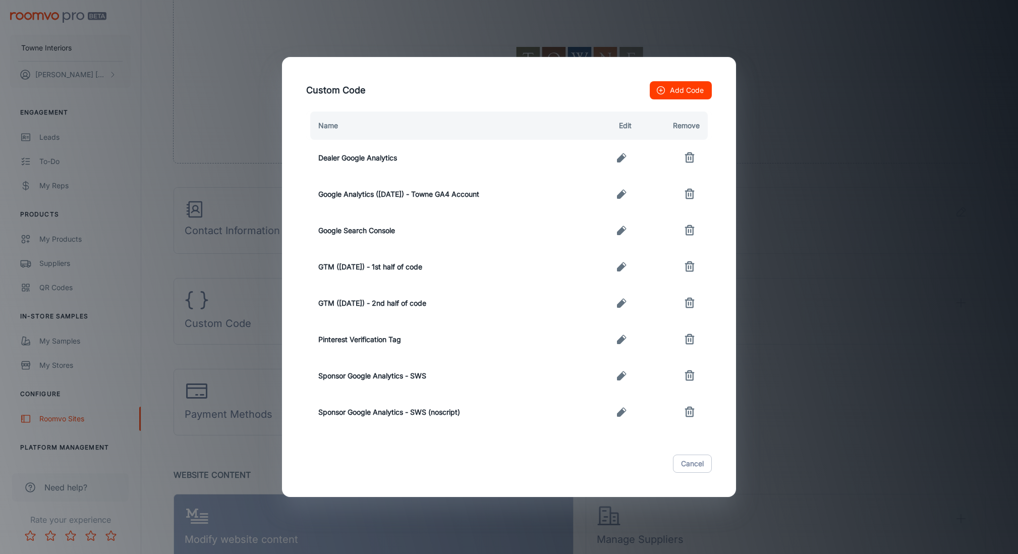
click at [627, 268] on icon "button" at bounding box center [621, 267] width 12 height 12
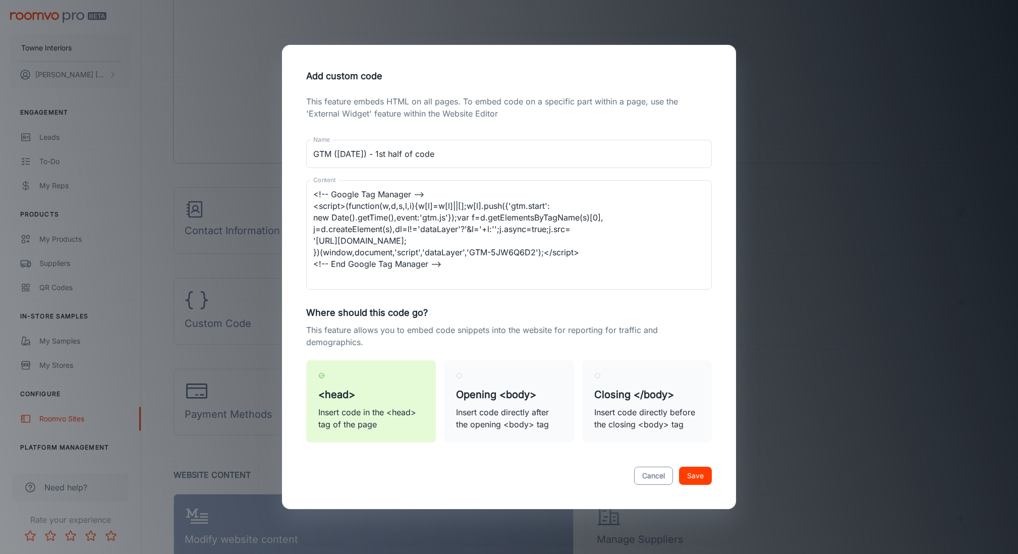
click at [647, 478] on button "Cancel" at bounding box center [653, 476] width 39 height 18
type textarea "<!-- Google Tag Manager --> <script>(function(w,d,s,l,i){w[l]=w[l]||[];w[l].pus…"
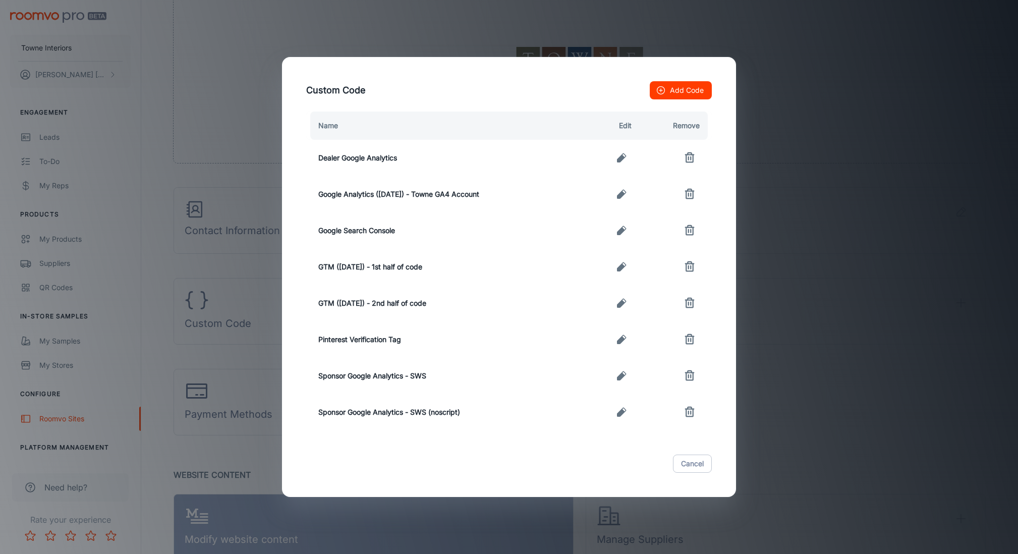
click at [625, 309] on button "button" at bounding box center [621, 303] width 20 height 20
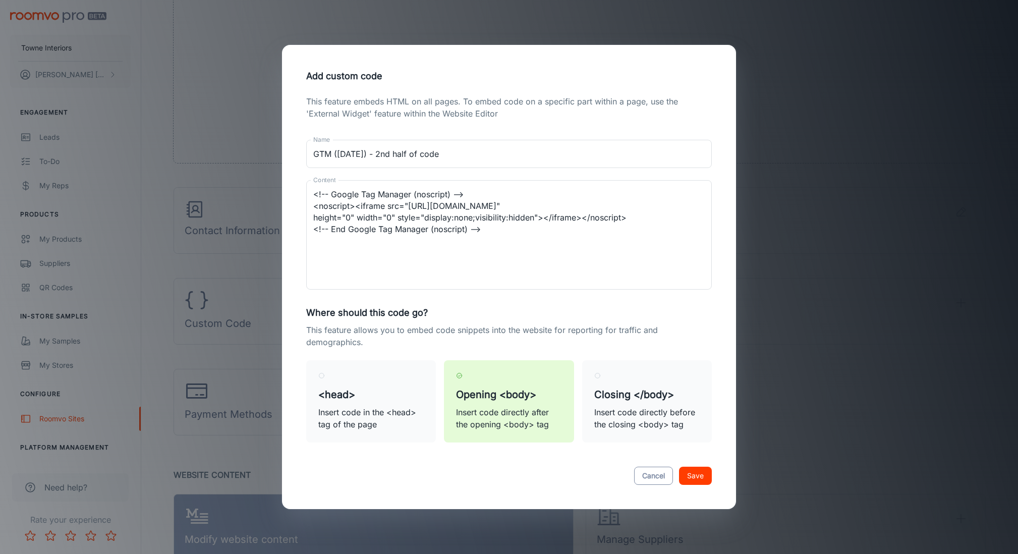
click at [641, 480] on button "Cancel" at bounding box center [653, 476] width 39 height 18
type textarea "<!-- Google Tag Manager (noscript) --> <noscript><iframe src="[URL][DOMAIN_NAME…"
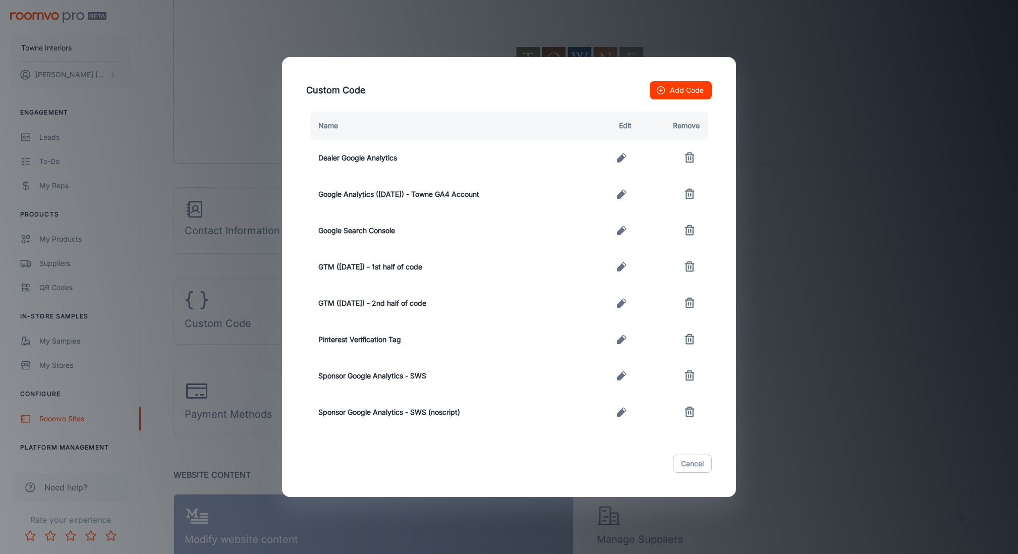
click at [674, 85] on button "Add Code" at bounding box center [681, 90] width 62 height 18
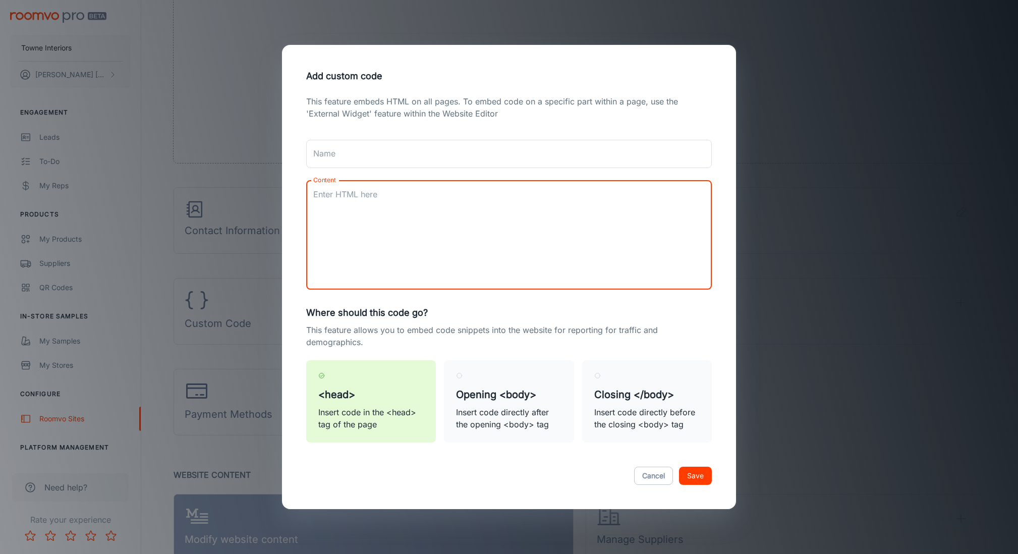
click at [397, 208] on textarea "Content" at bounding box center [508, 235] width 391 height 93
paste textarea "<!-- Meta Pixel Code --> <script> !function(f,b,e,v,n,t,s) {if(f.fbq)return;n=f…"
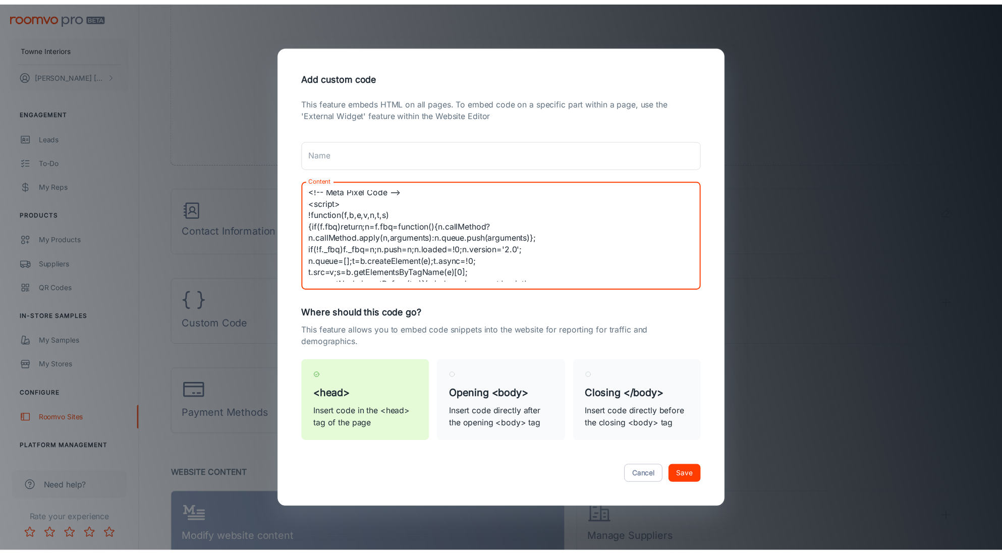
scroll to position [0, 0]
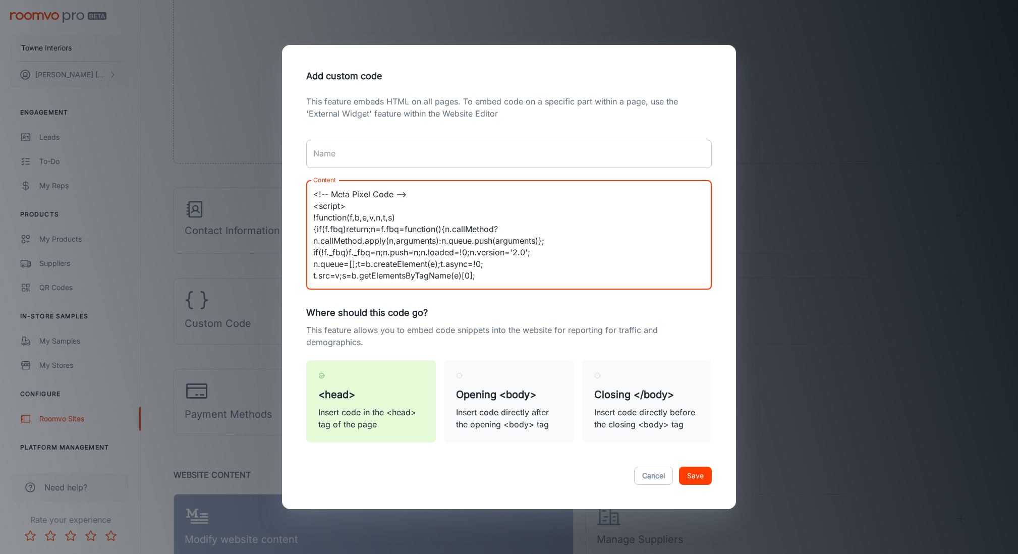
type textarea "<!-- Meta Pixel Code --> <script> !function(f,b,e,v,n,t,s) {if(f.fbq)return;n=f…"
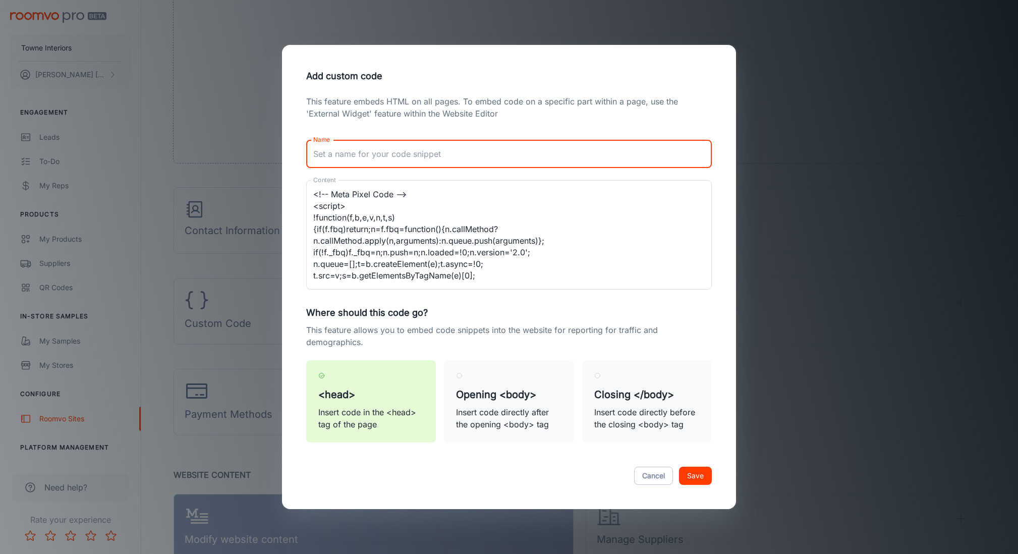
click at [381, 147] on input "Name" at bounding box center [509, 154] width 406 height 28
type input "Meta Pixel Code ([DATE])"
click at [698, 476] on button "Save" at bounding box center [695, 476] width 33 height 18
